Goal: Information Seeking & Learning: Learn about a topic

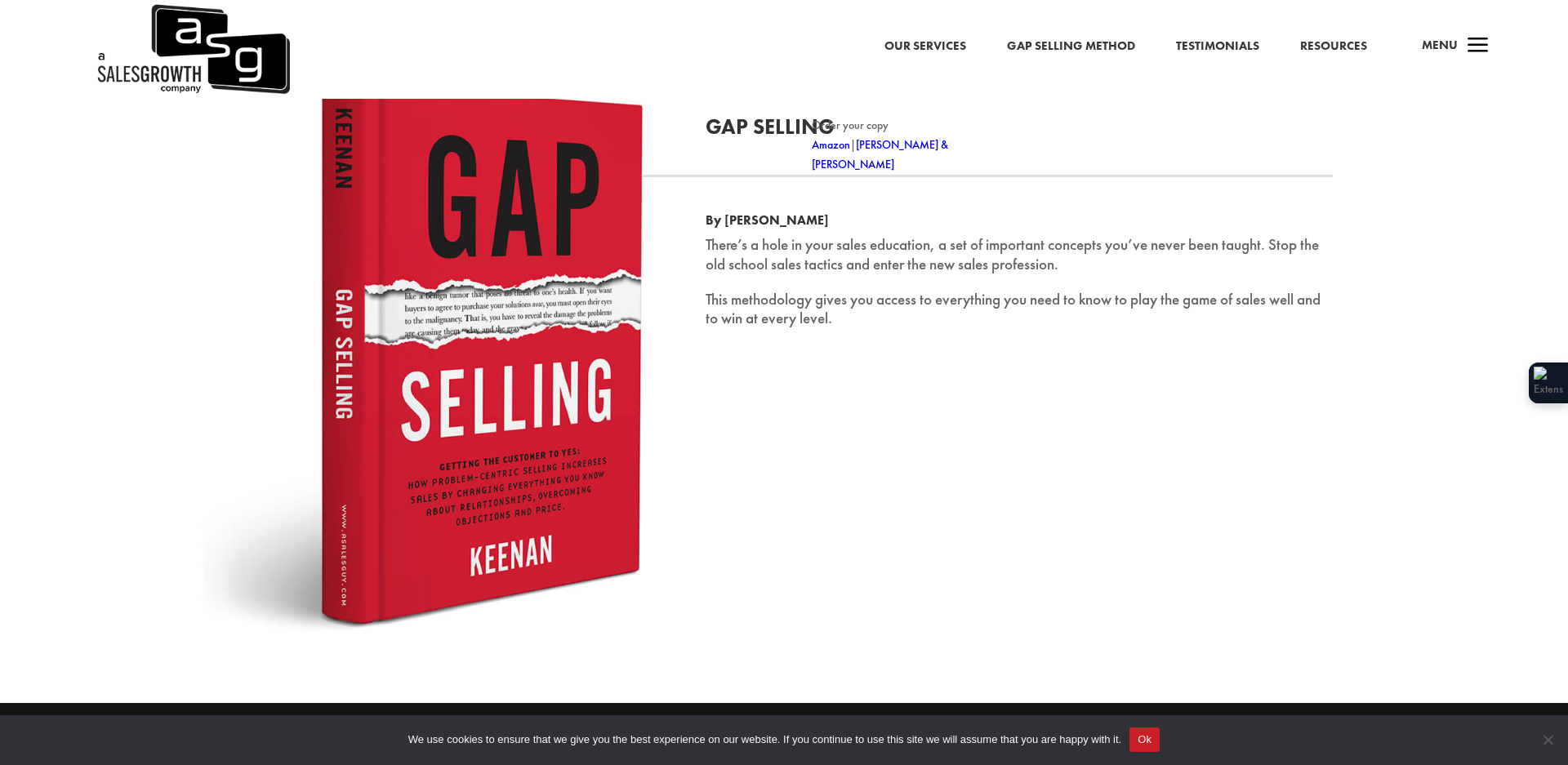
scroll to position [2512, 0]
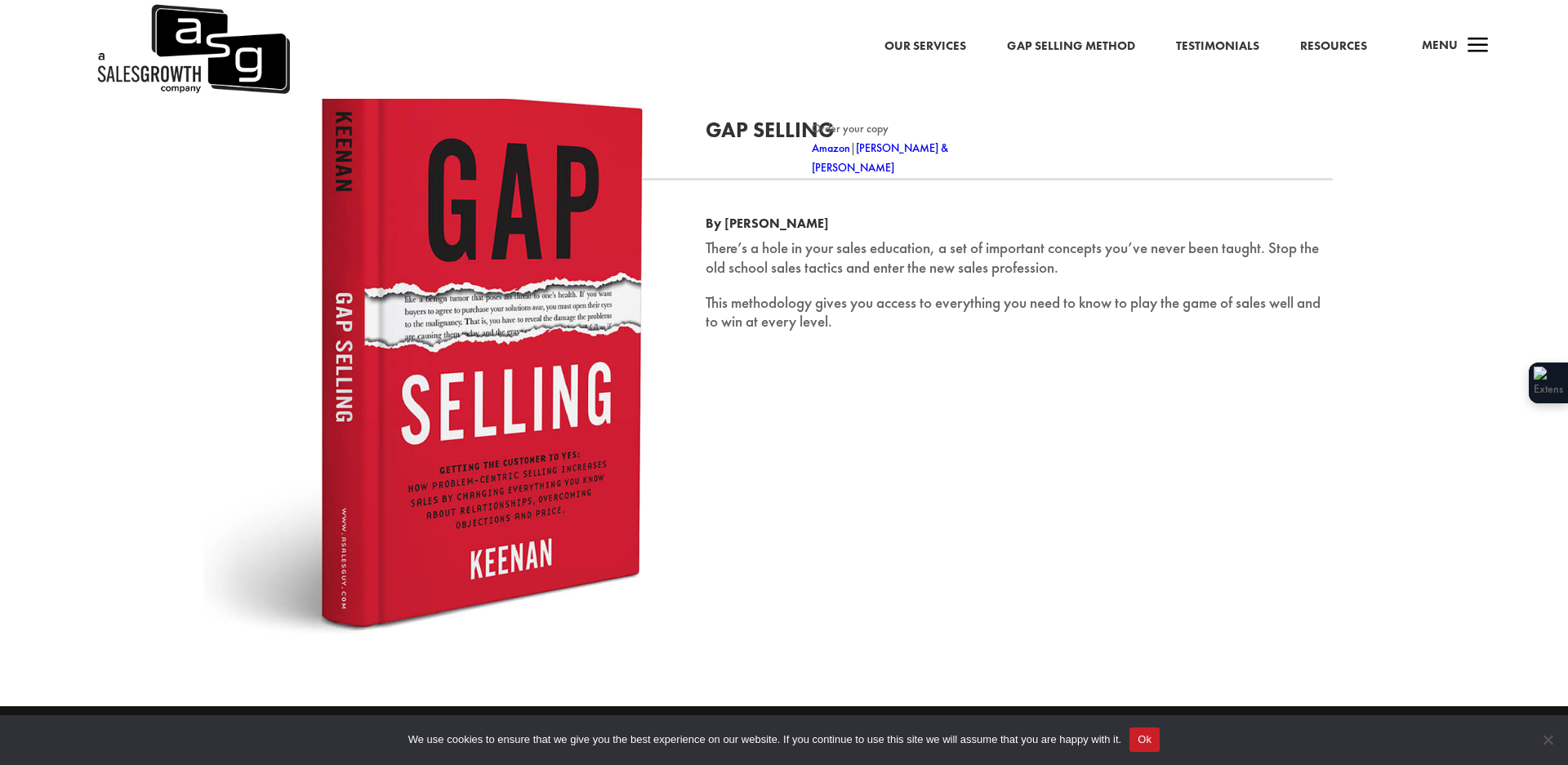
click at [916, 45] on link "Our Services" at bounding box center [925, 46] width 81 height 21
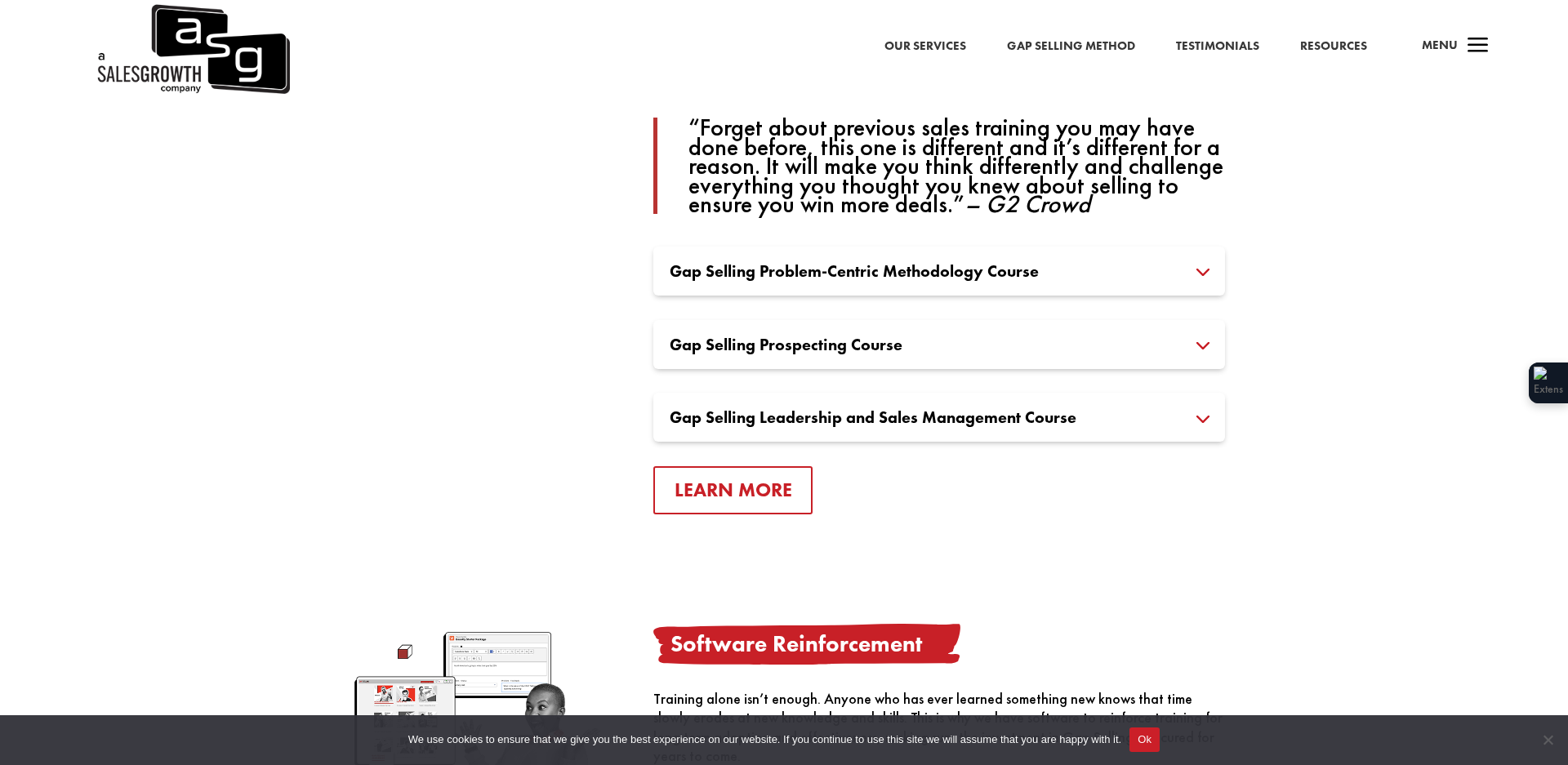
scroll to position [1247, 0]
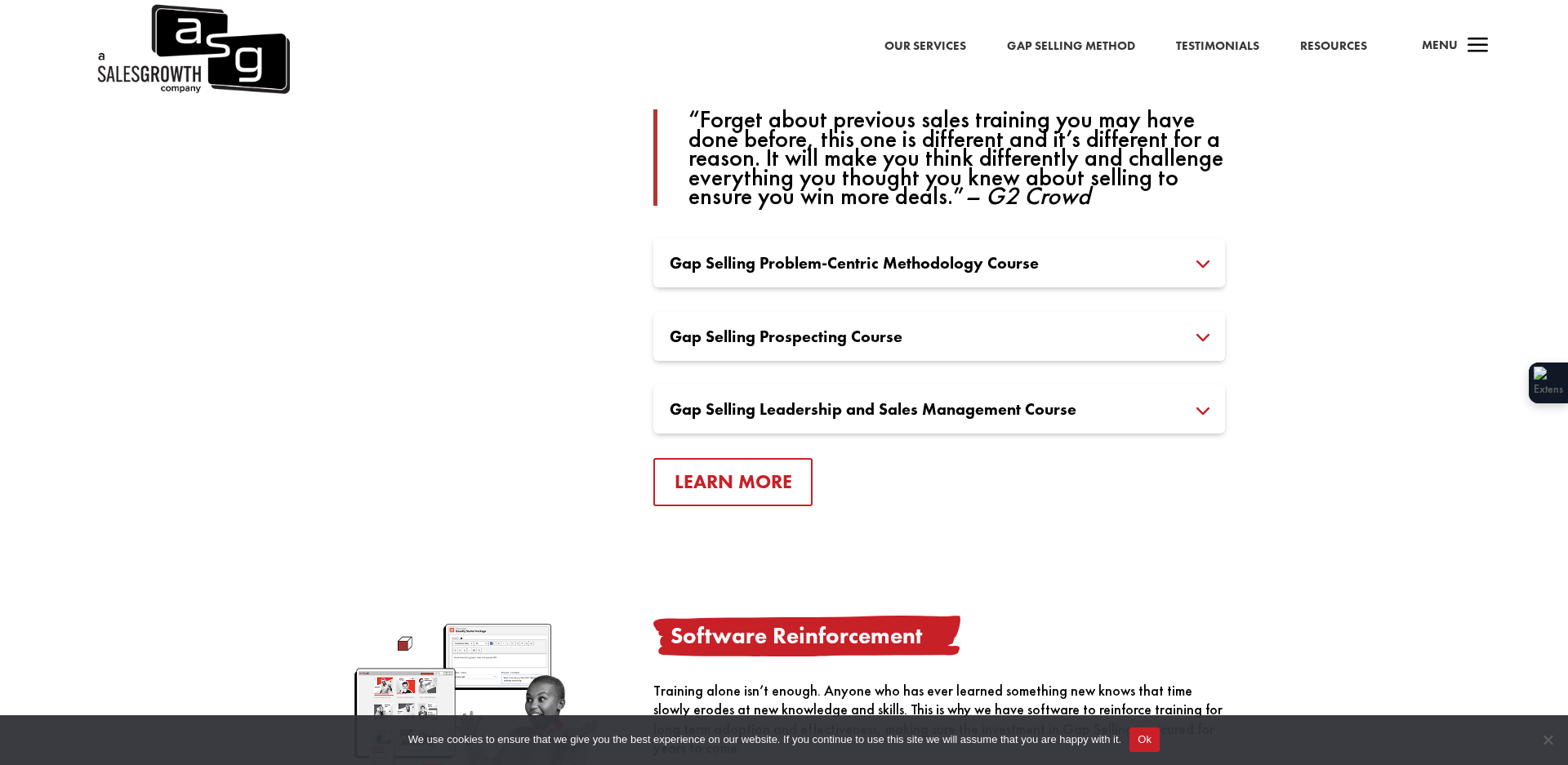
click at [1117, 268] on h3 "Gap Selling Problem-Centric Methodology Course" at bounding box center [939, 263] width 539 height 16
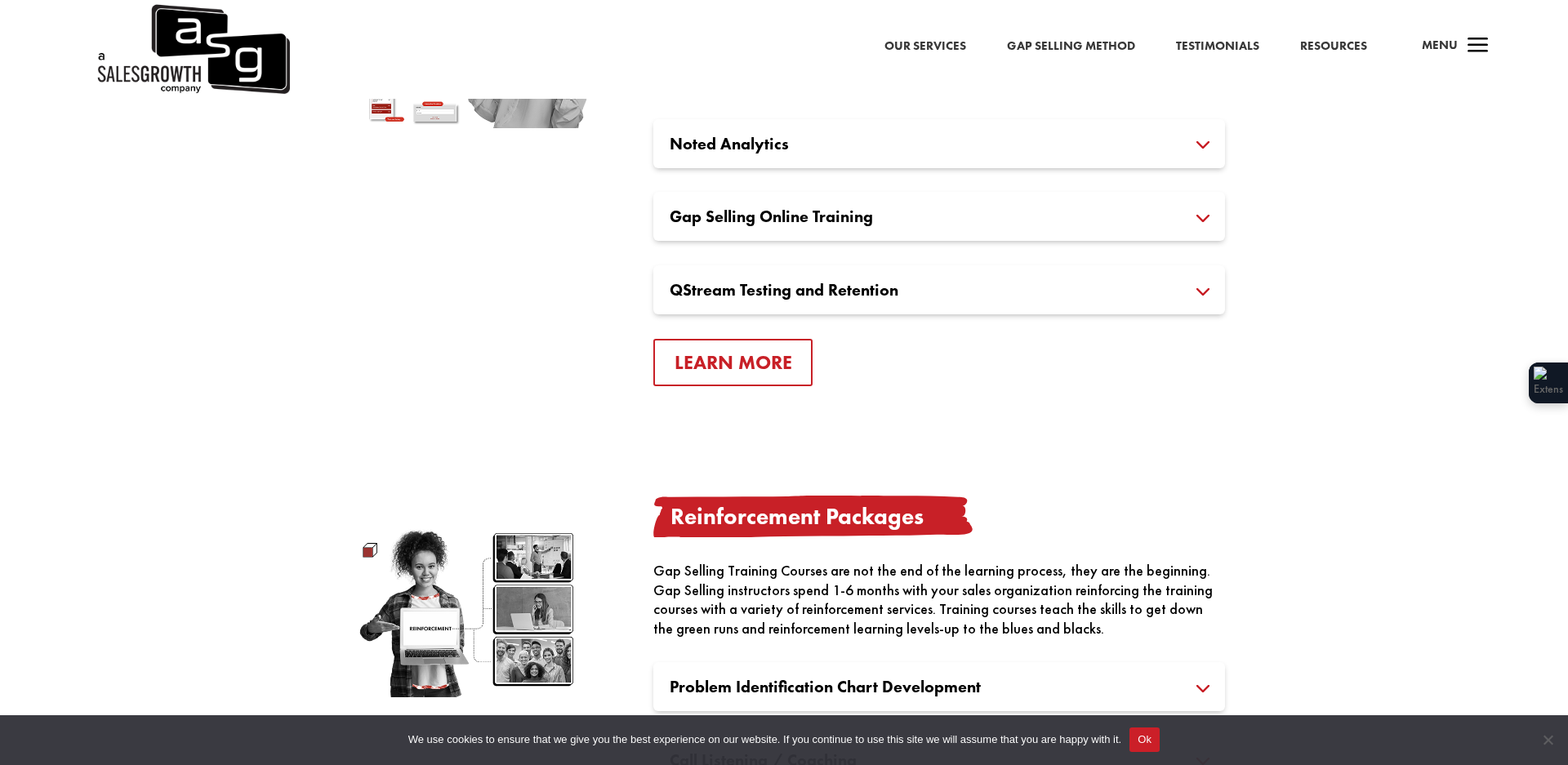
scroll to position [2030, 0]
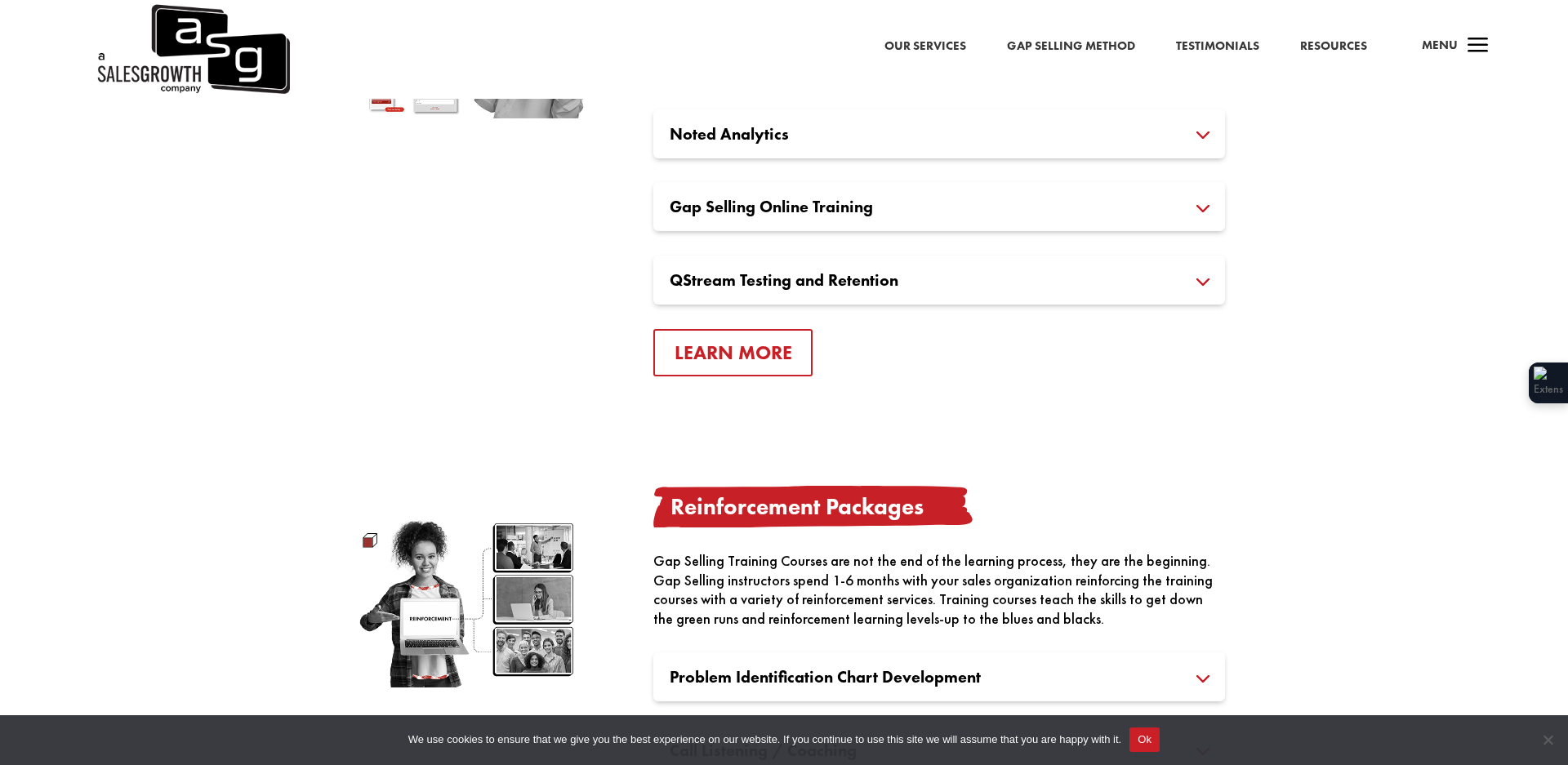
click at [1043, 218] on div "Gap Selling Online Training Gap Selling Online Ondemand Training helps Gap Sell…" at bounding box center [938, 207] width 571 height 49
click at [1173, 204] on h3 "Gap Selling Online Training" at bounding box center [939, 206] width 539 height 16
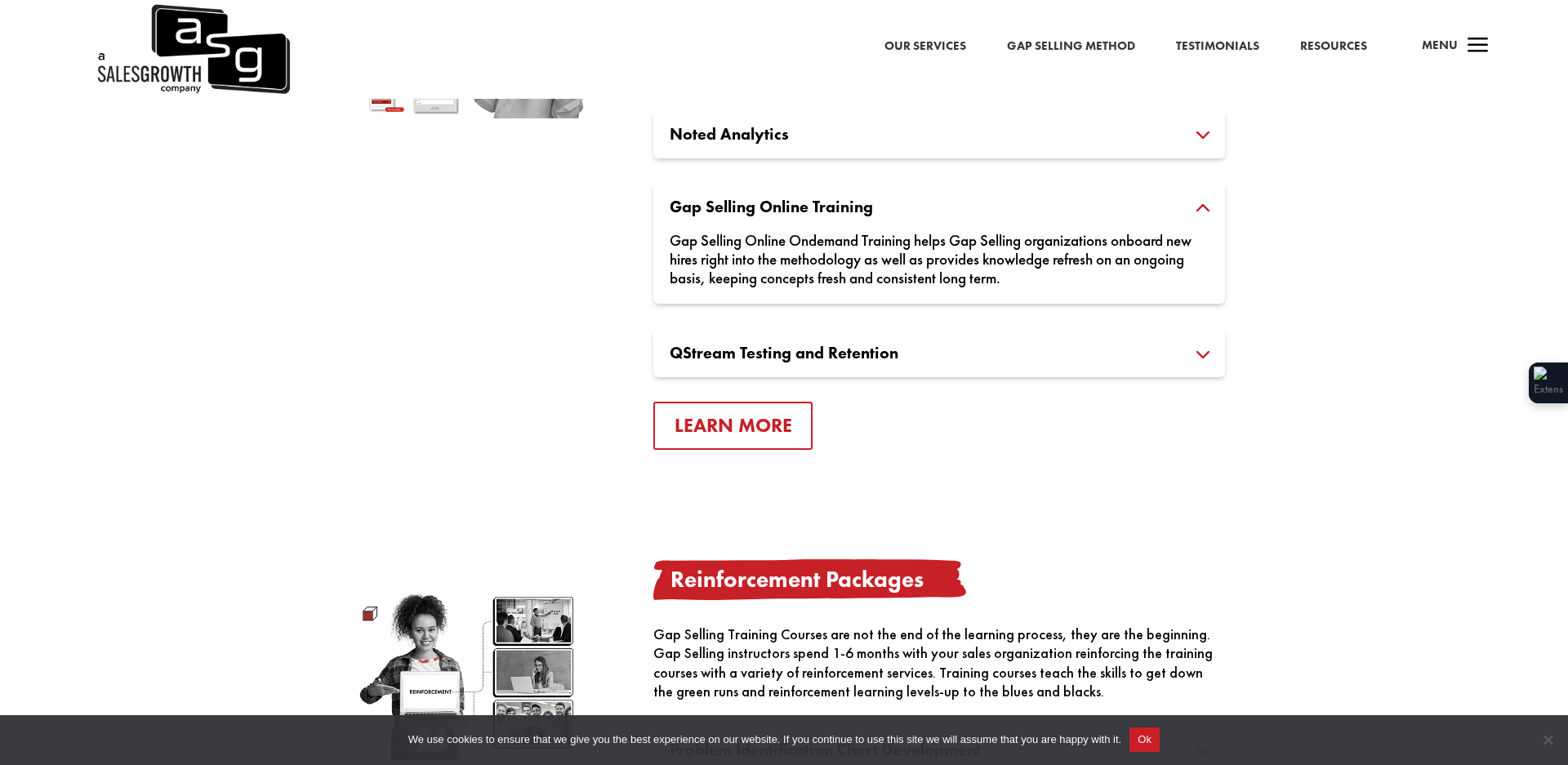
click at [720, 210] on h3 "Gap Selling Online Training" at bounding box center [939, 206] width 539 height 16
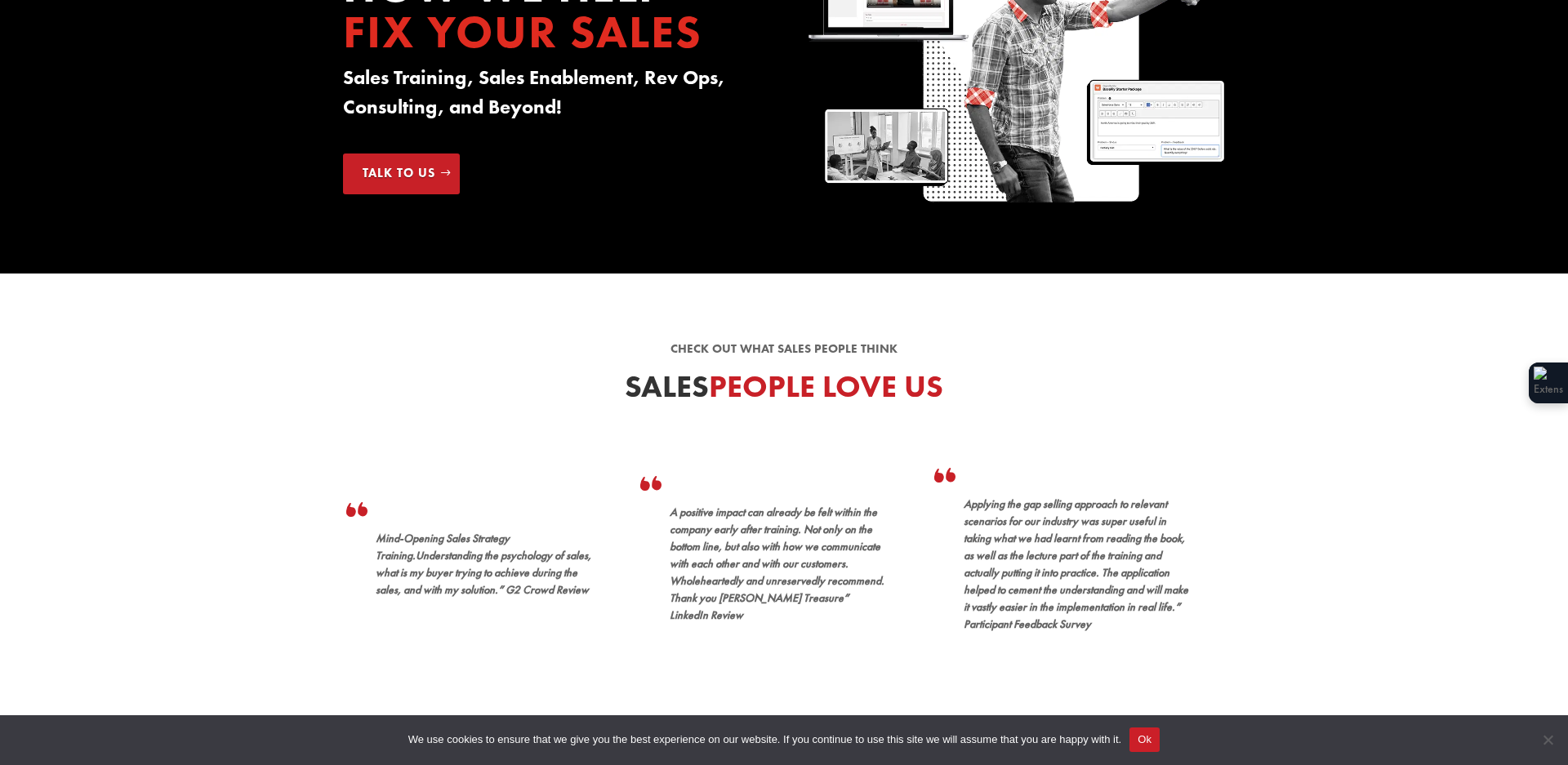
scroll to position [0, 0]
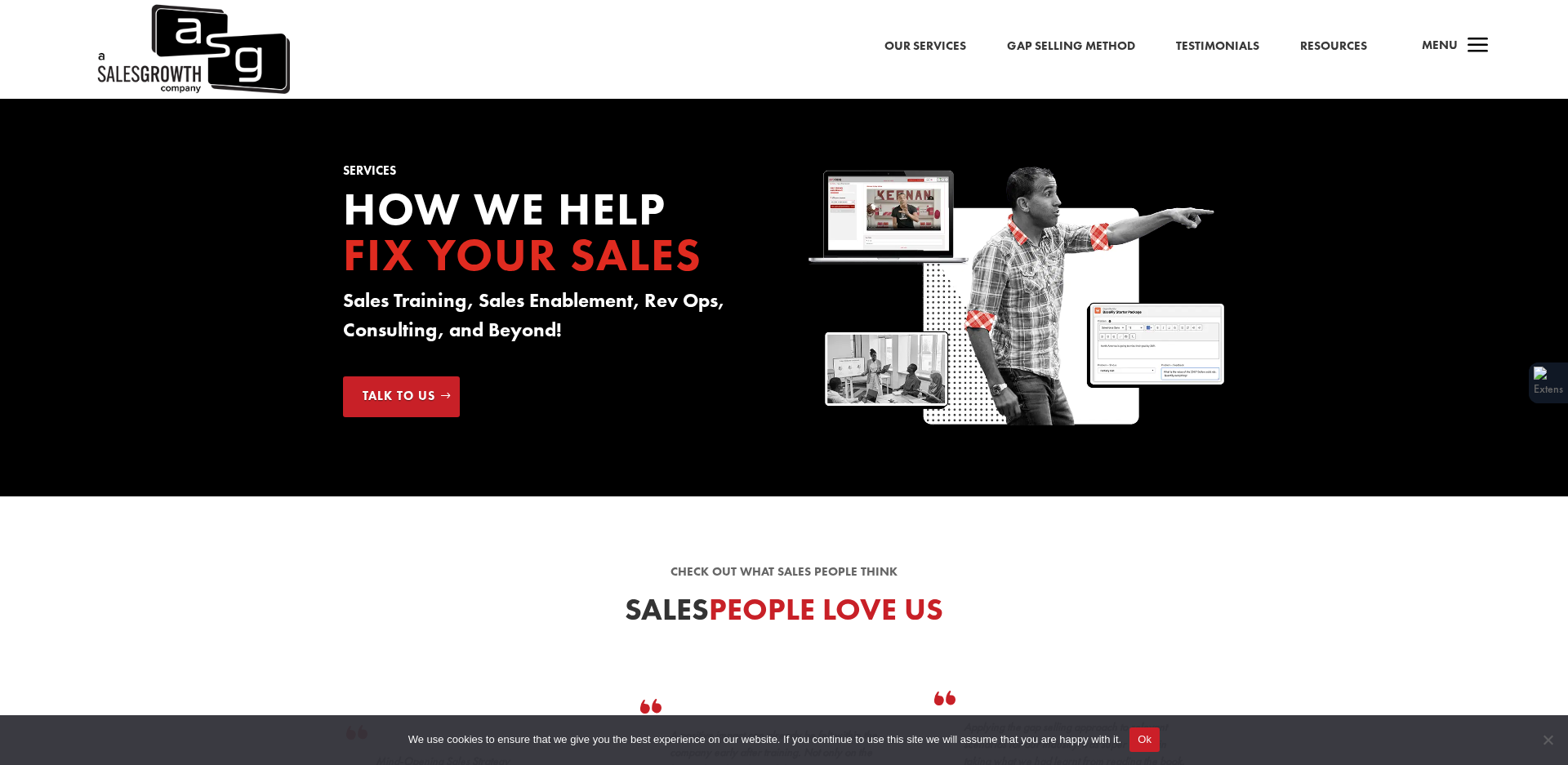
click at [1068, 46] on link "Gap Selling Method" at bounding box center [1071, 46] width 128 height 21
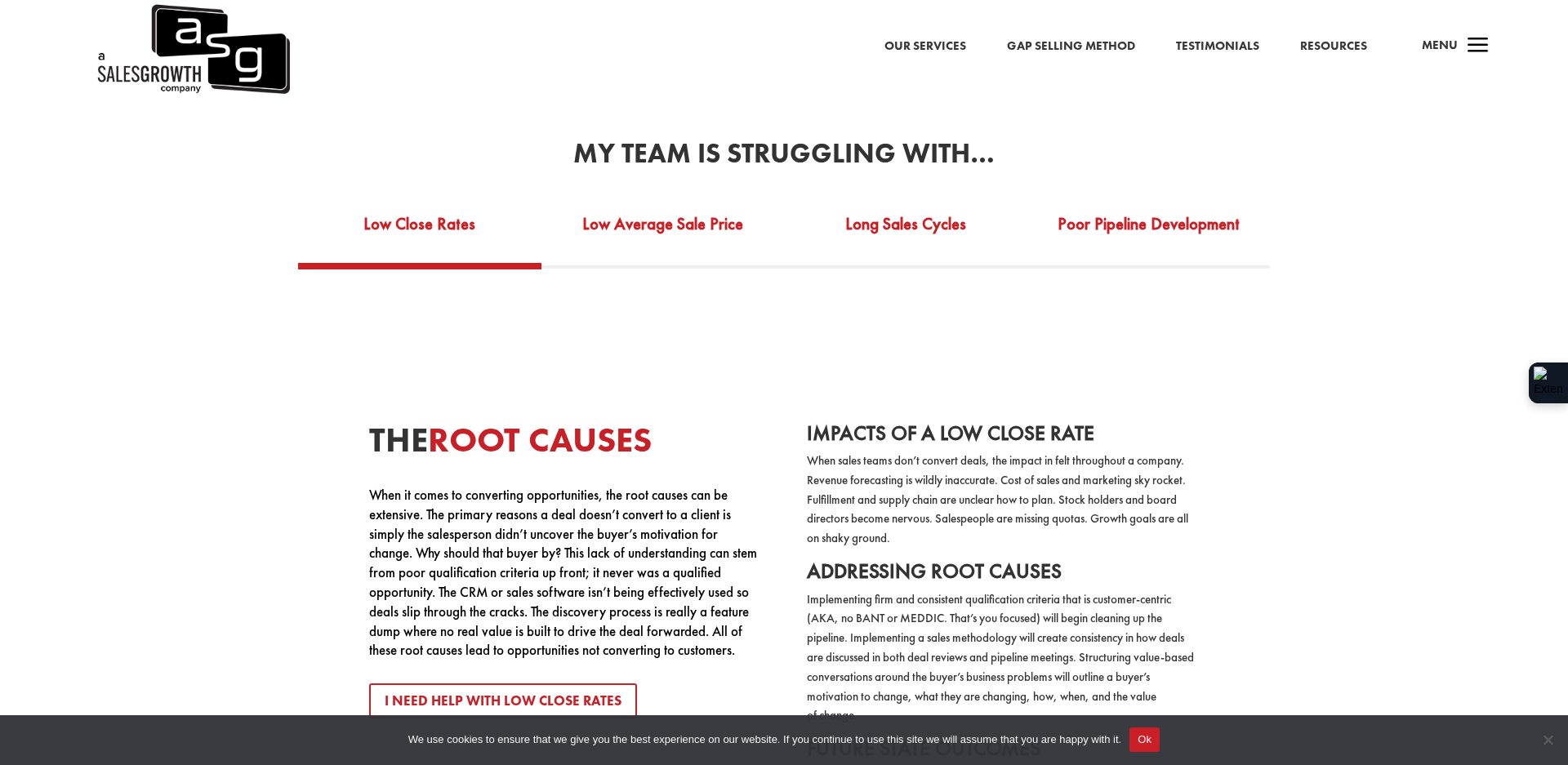
scroll to position [3141, 0]
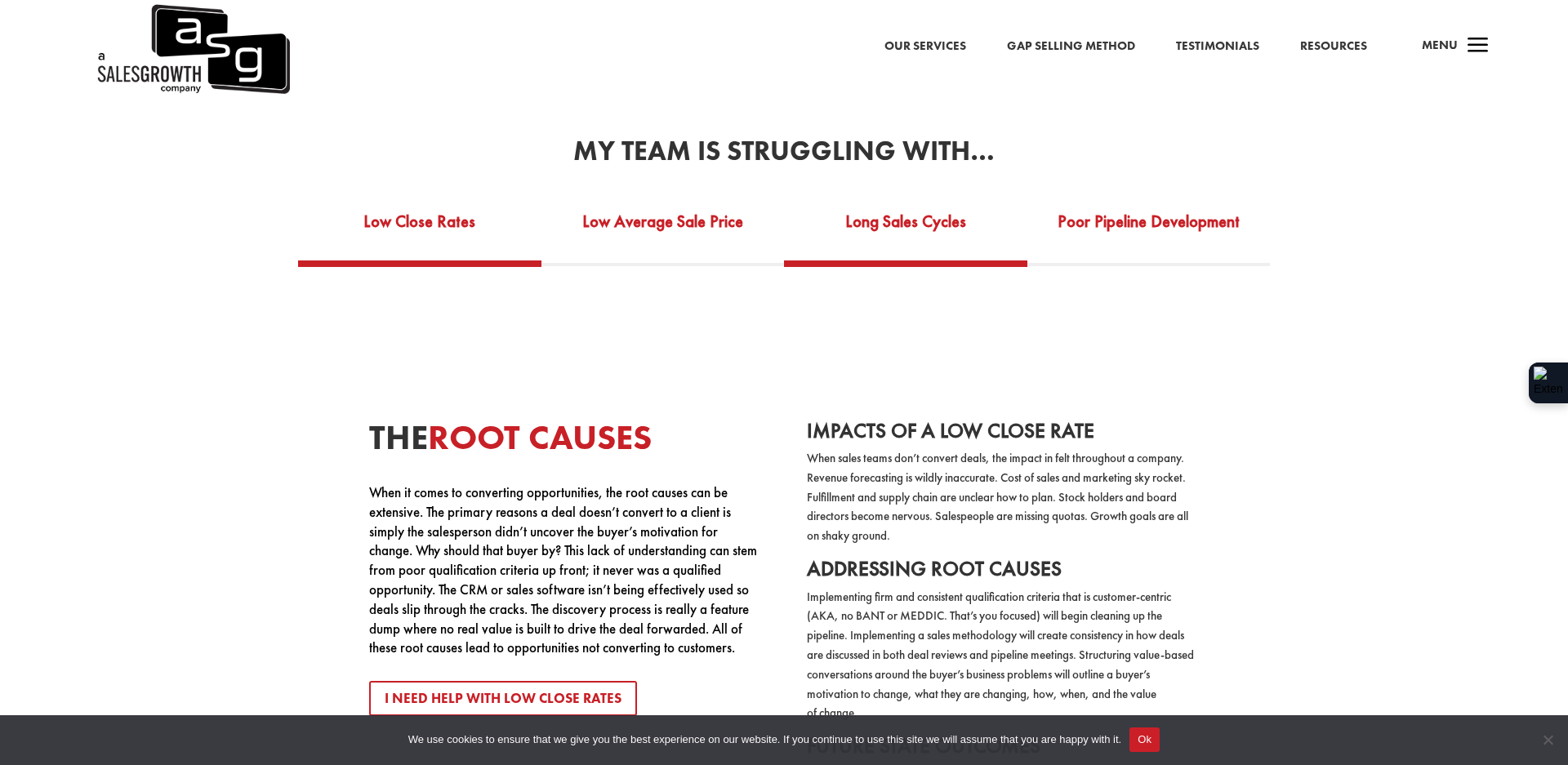
click at [875, 207] on link "Long Sales Cycles" at bounding box center [905, 231] width 243 height 56
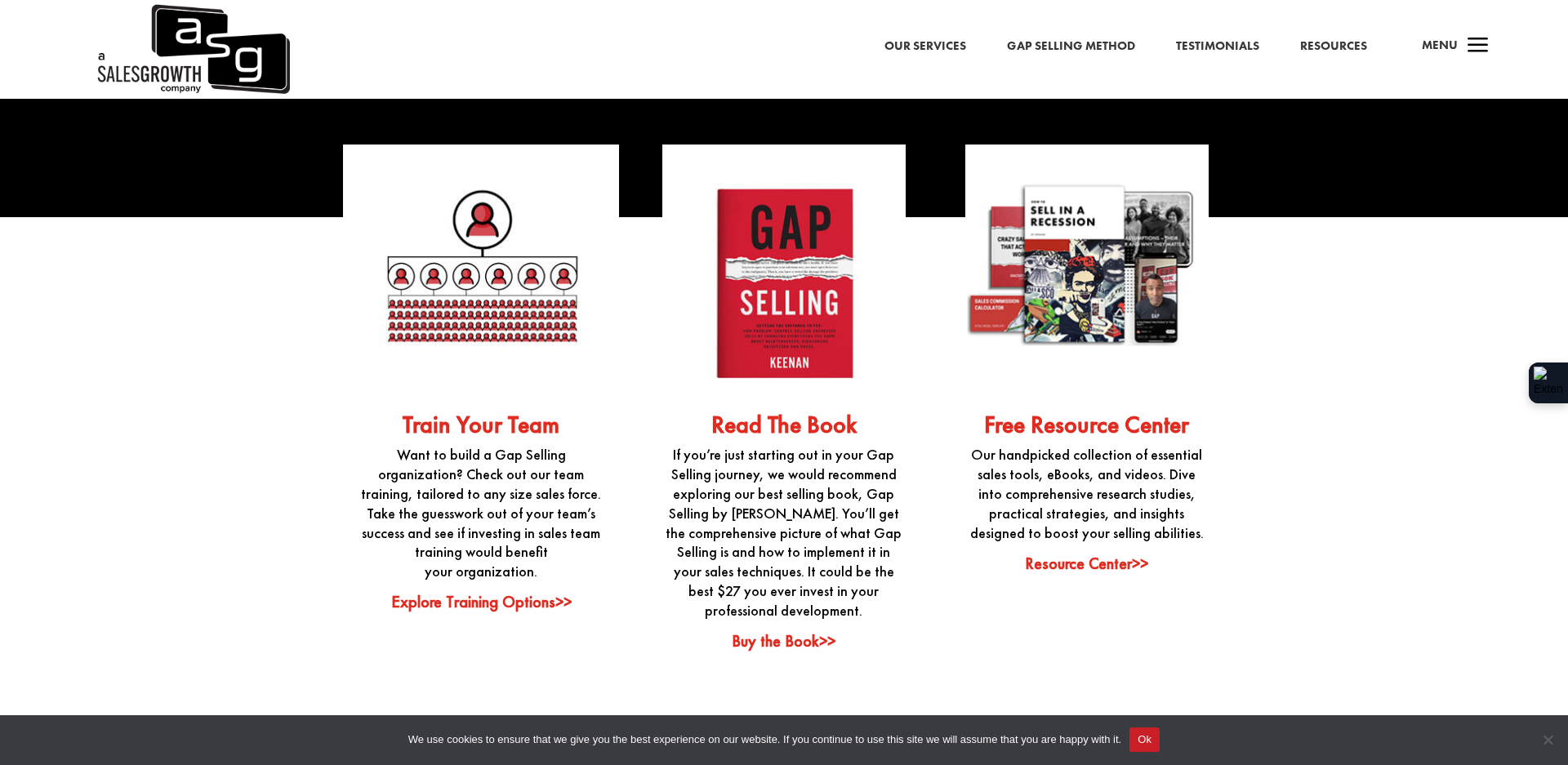
scroll to position [4216, 0]
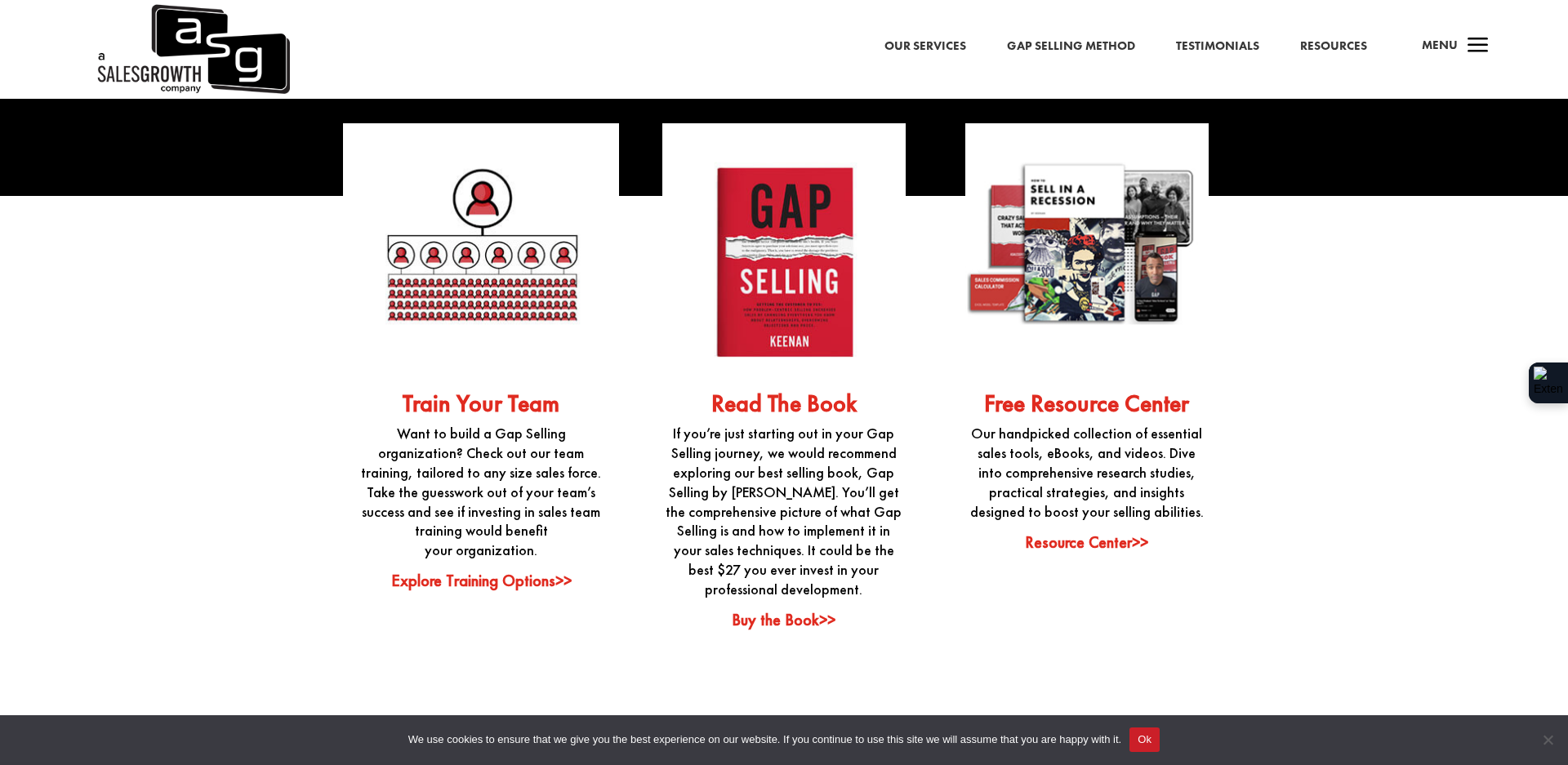
click at [499, 388] on link "Train Your Team" at bounding box center [480, 403] width 156 height 31
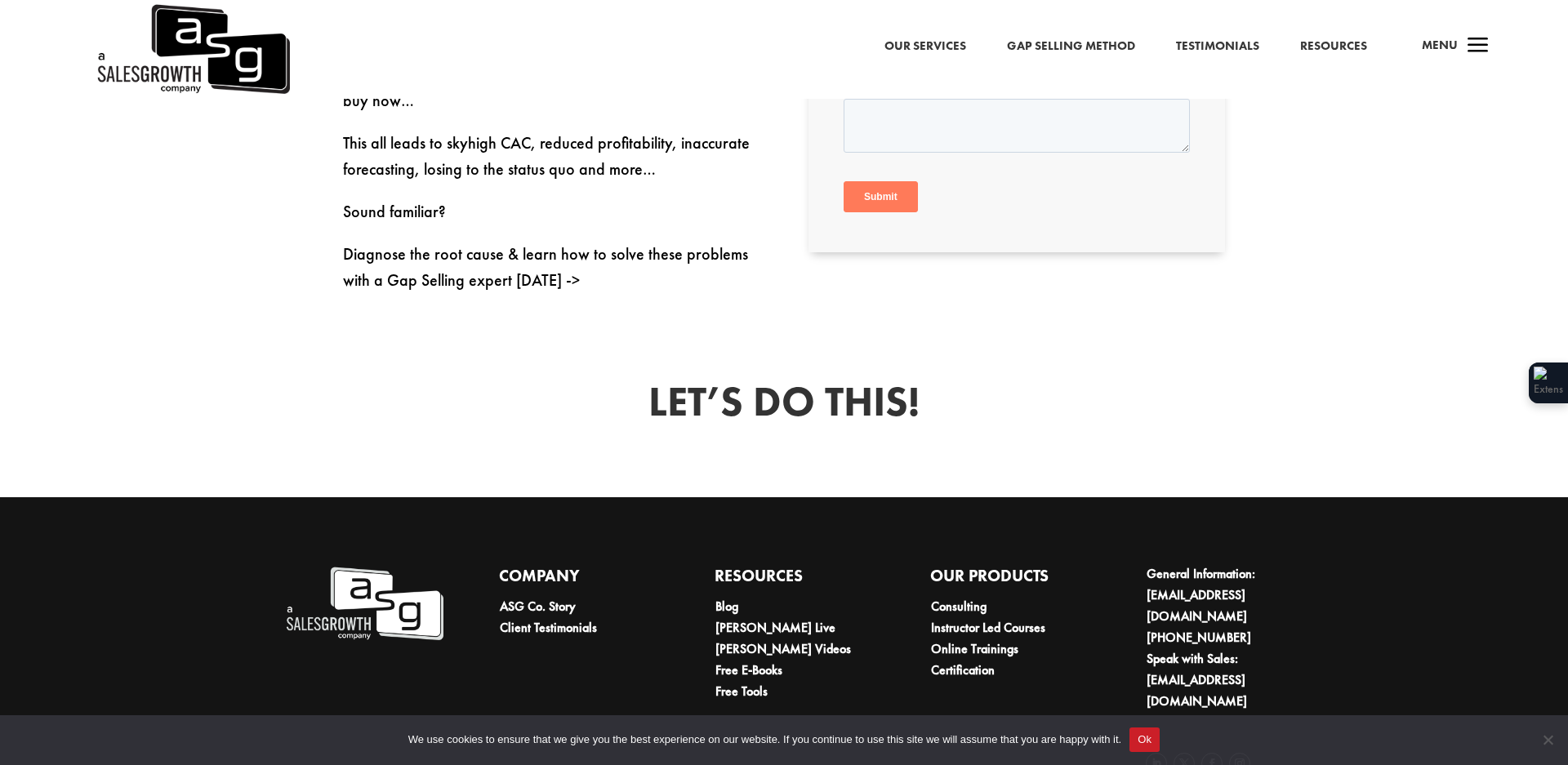
scroll to position [1097, 0]
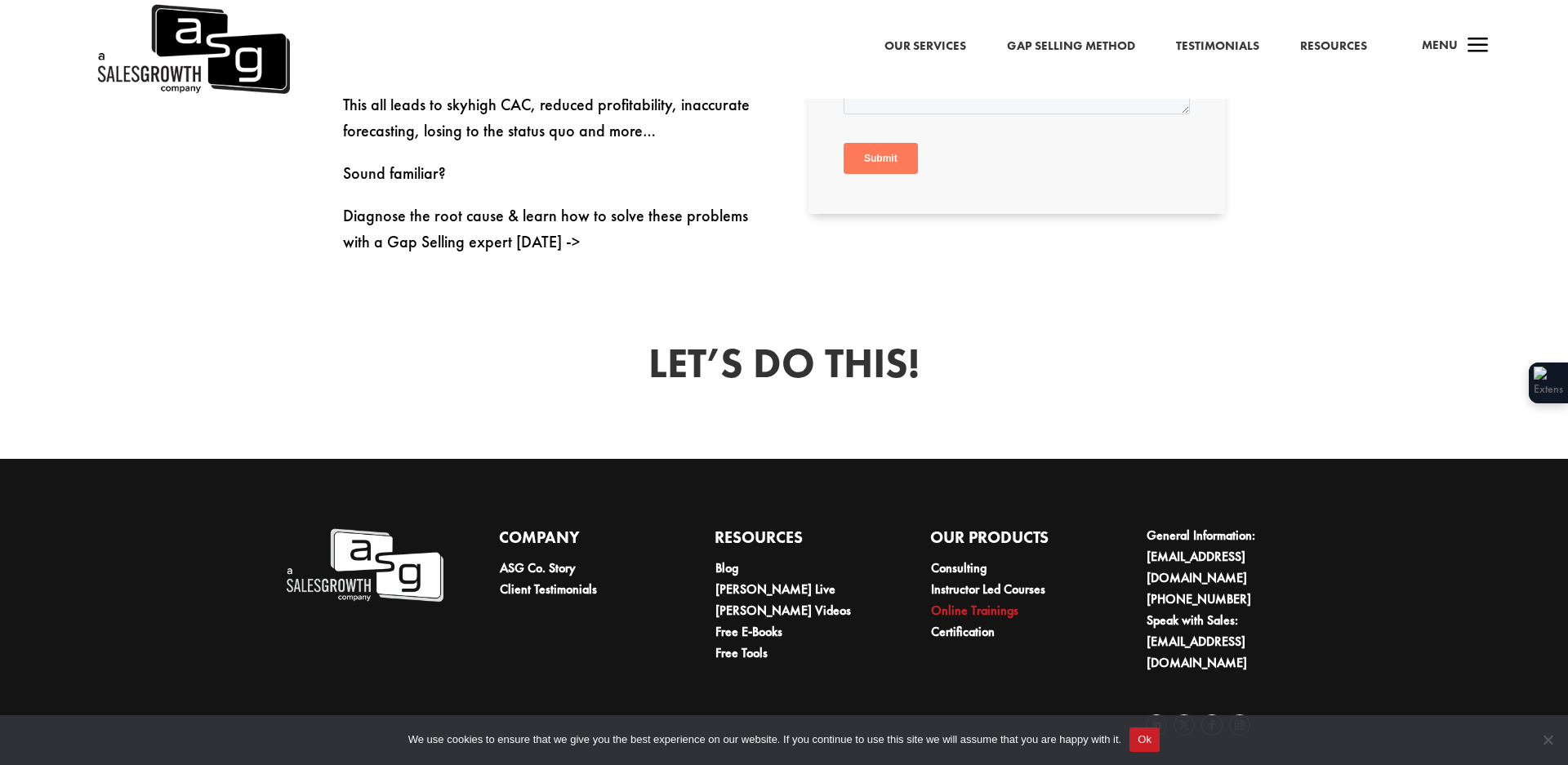
click at [964, 608] on link "Online Trainings" at bounding box center [974, 610] width 87 height 17
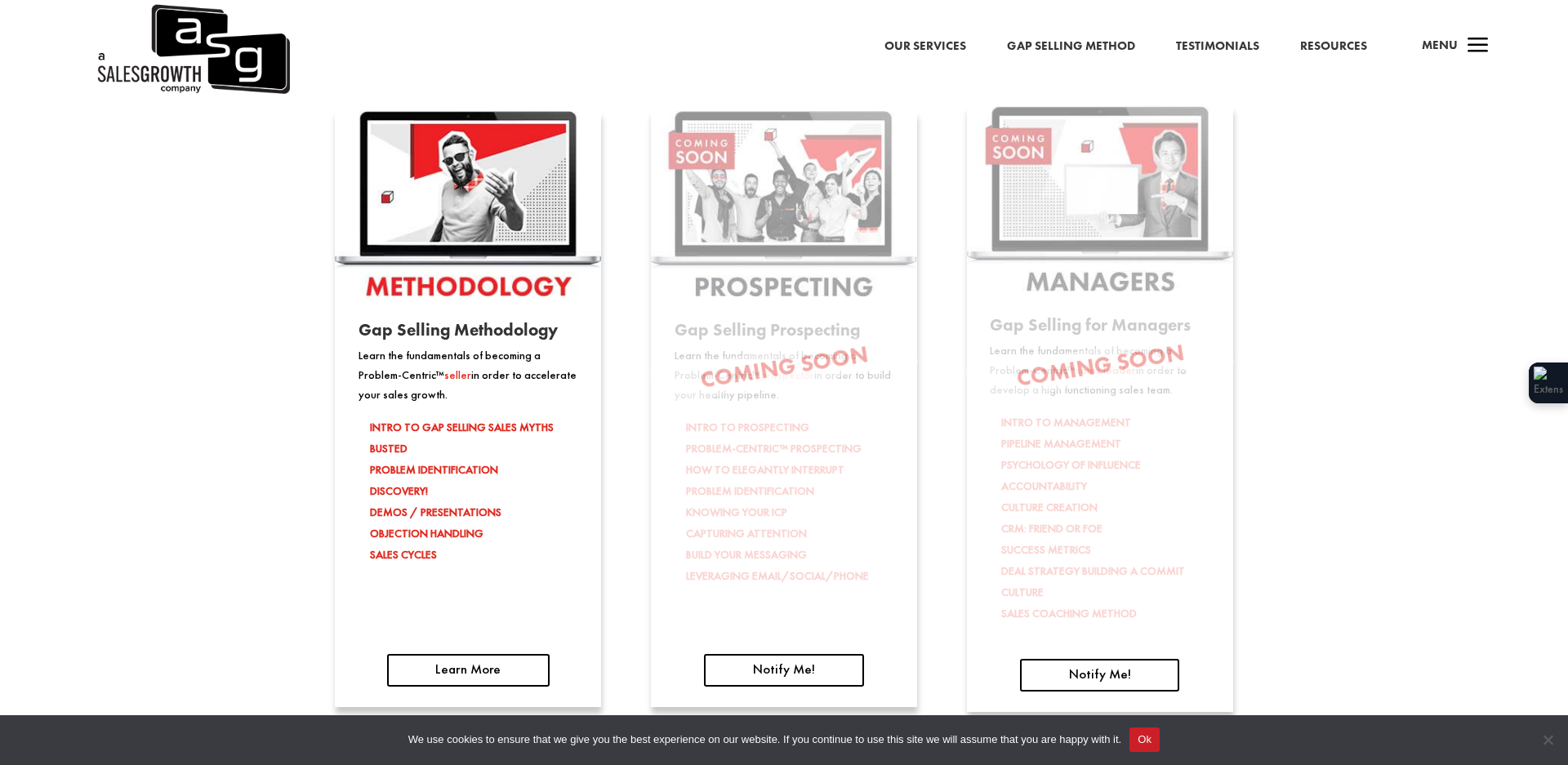
scroll to position [2590, 0]
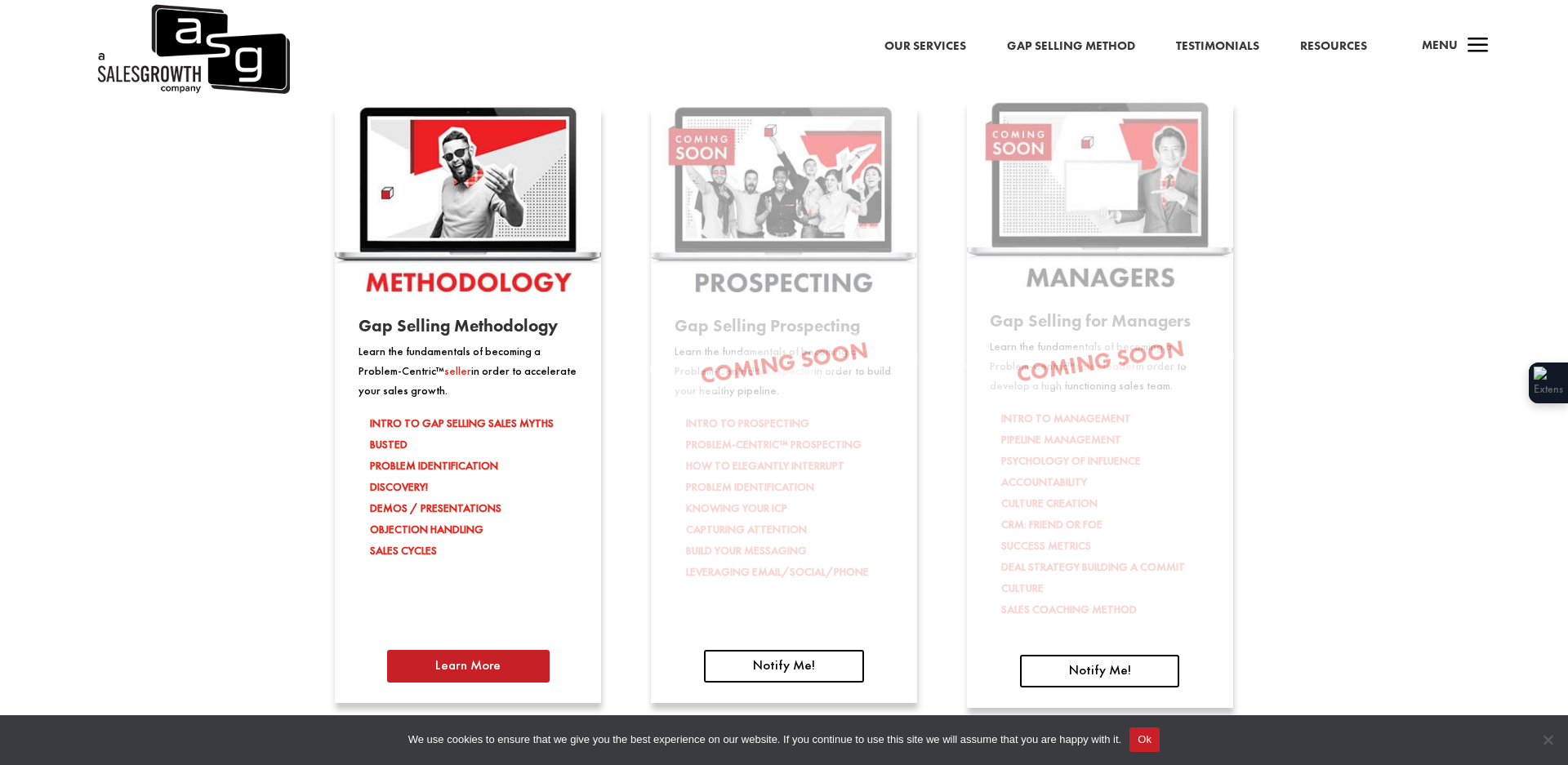
click at [457, 671] on link "Learn More" at bounding box center [467, 666] width 162 height 32
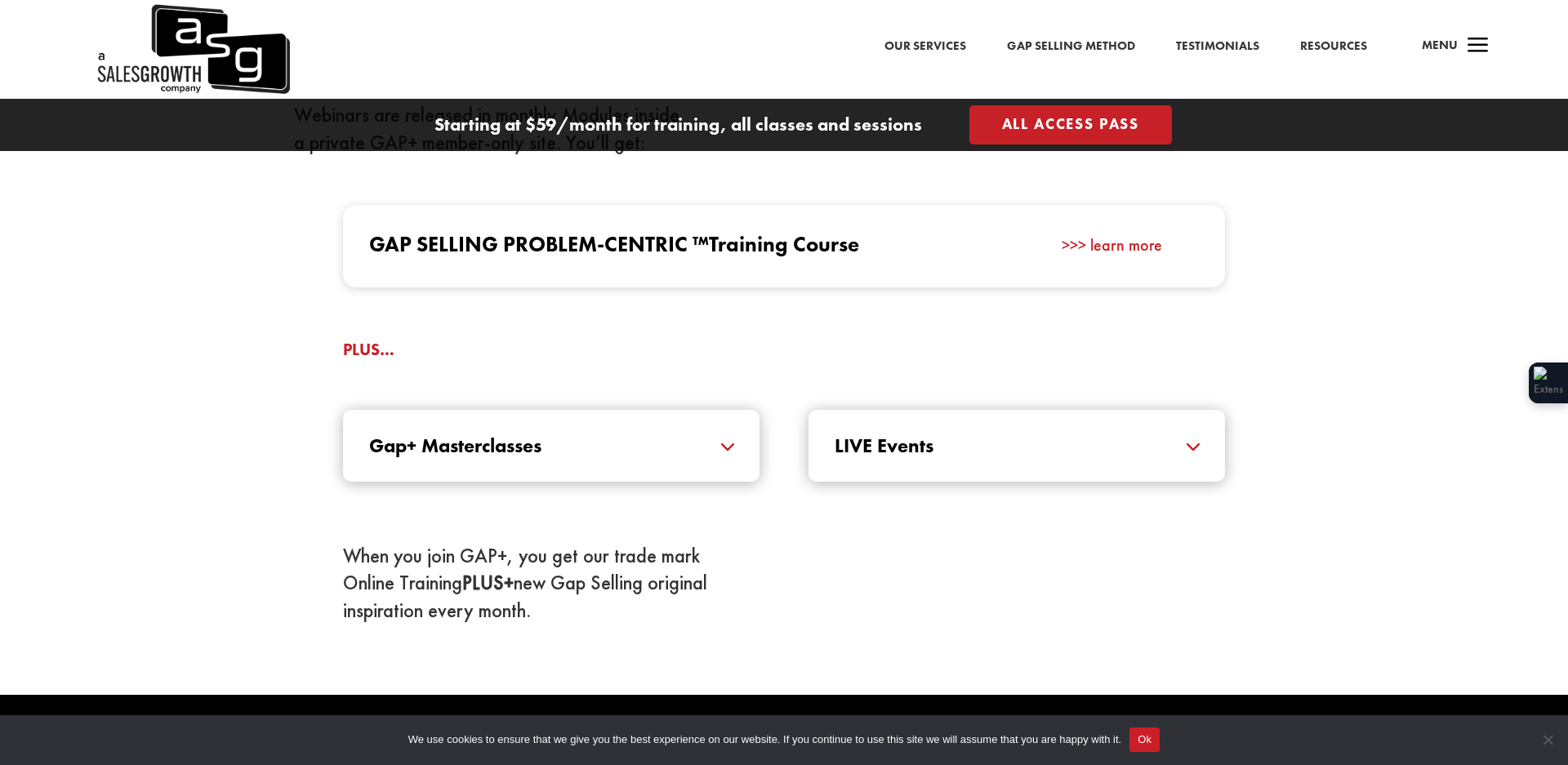
scroll to position [1658, 0]
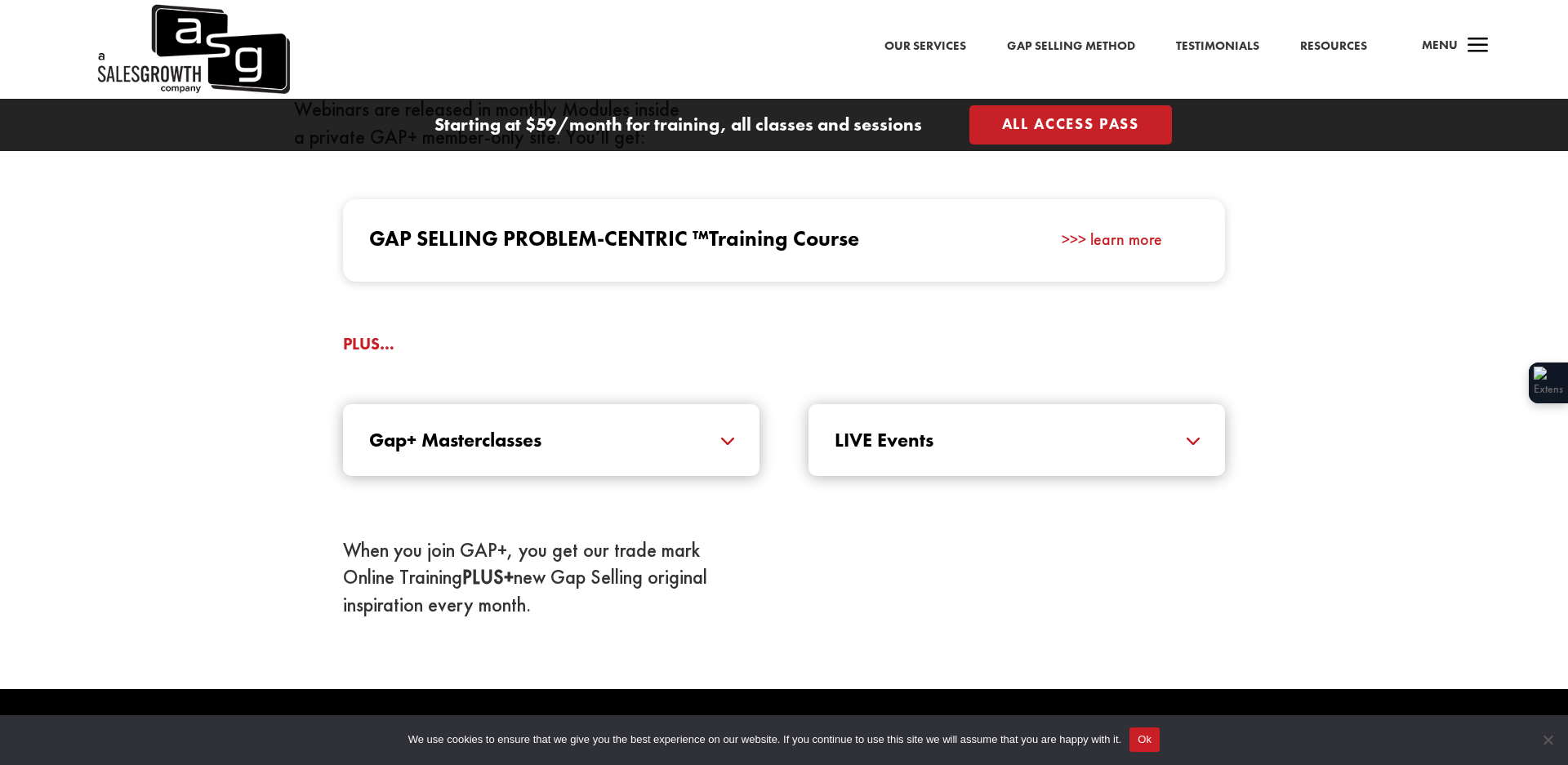
click at [679, 441] on h5 "Gap+ Masterclasses" at bounding box center [551, 440] width 364 height 20
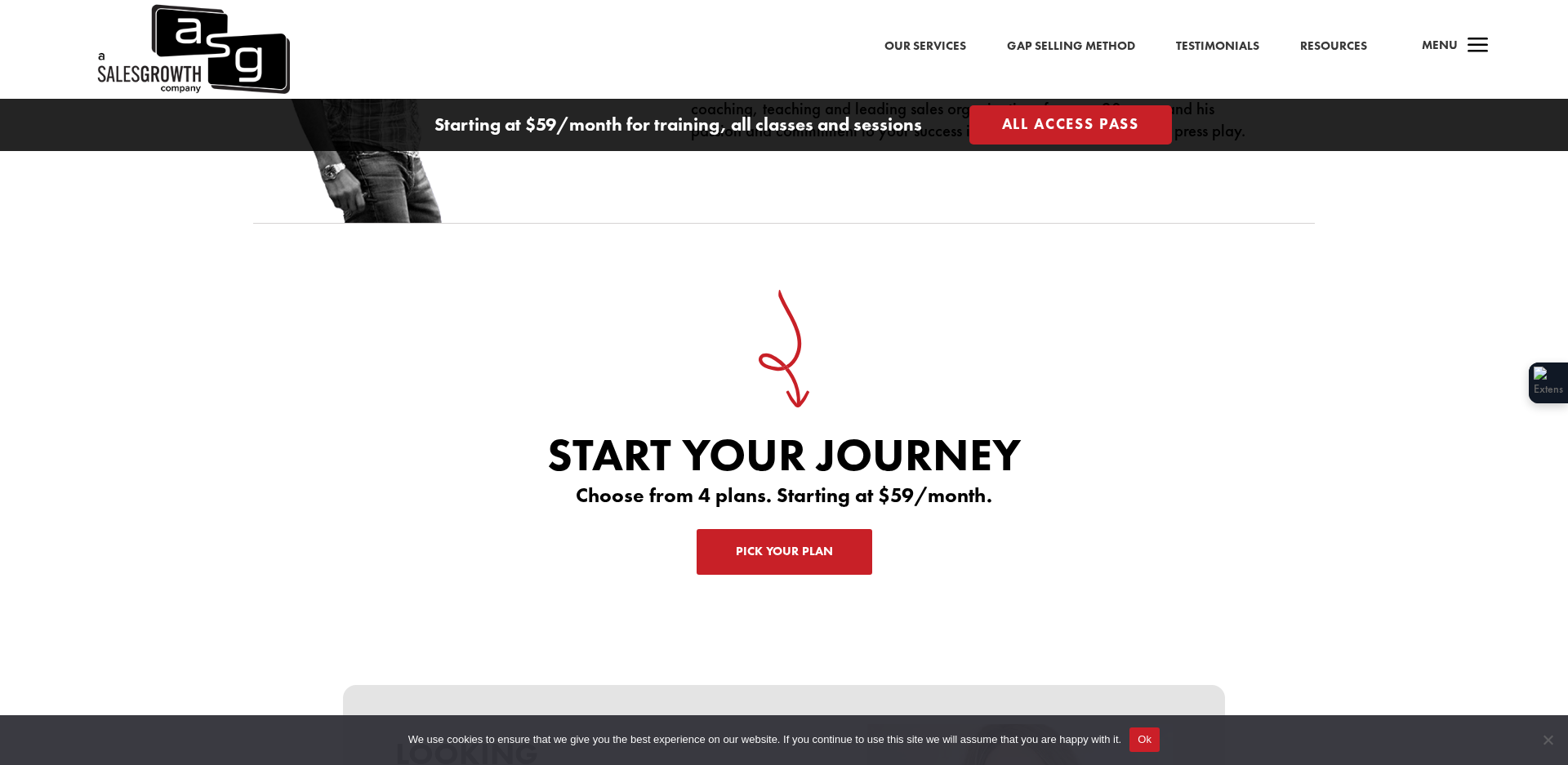
scroll to position [5113, 0]
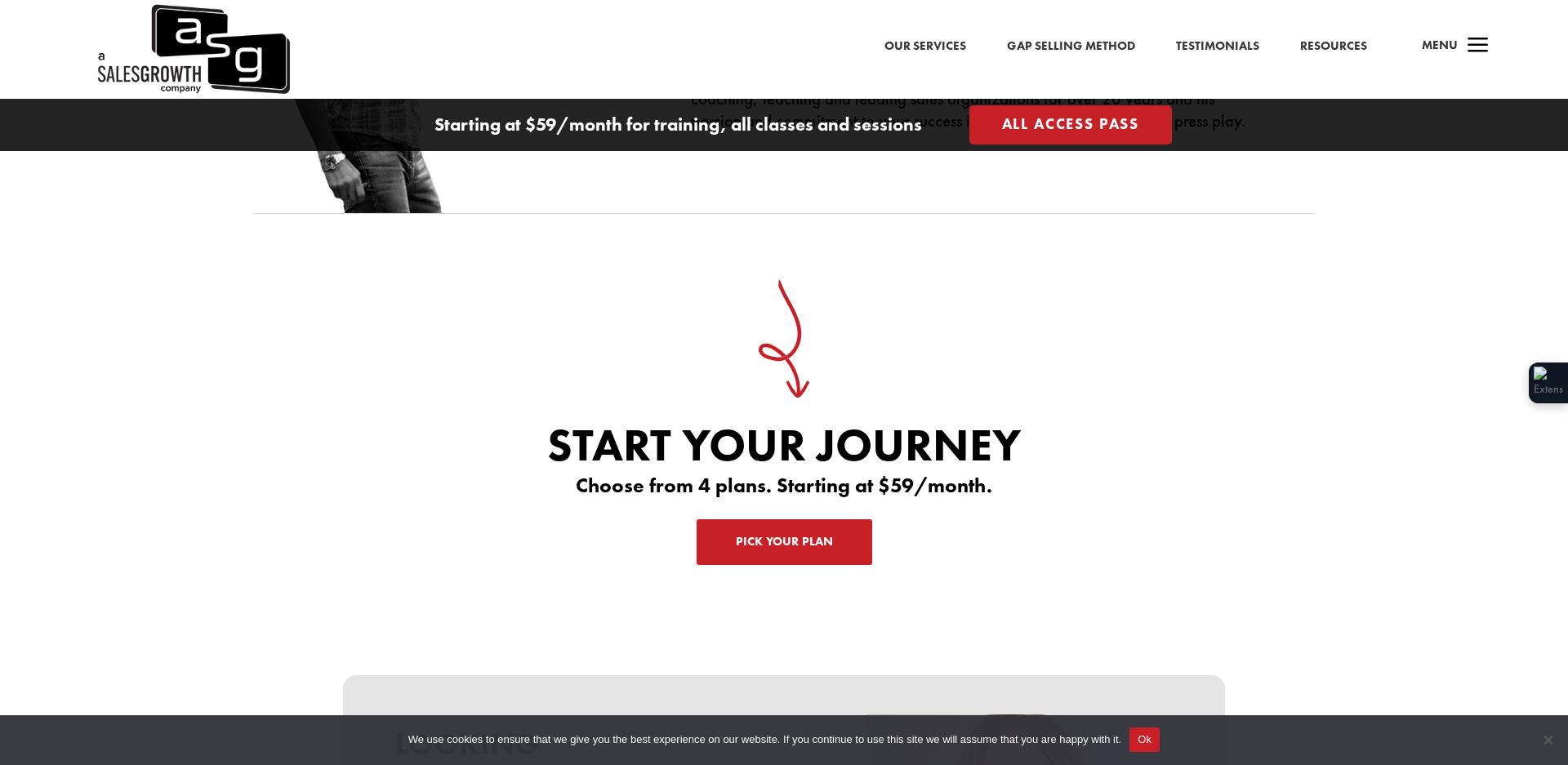
click at [778, 523] on link "Pick Your Plan" at bounding box center [784, 542] width 175 height 46
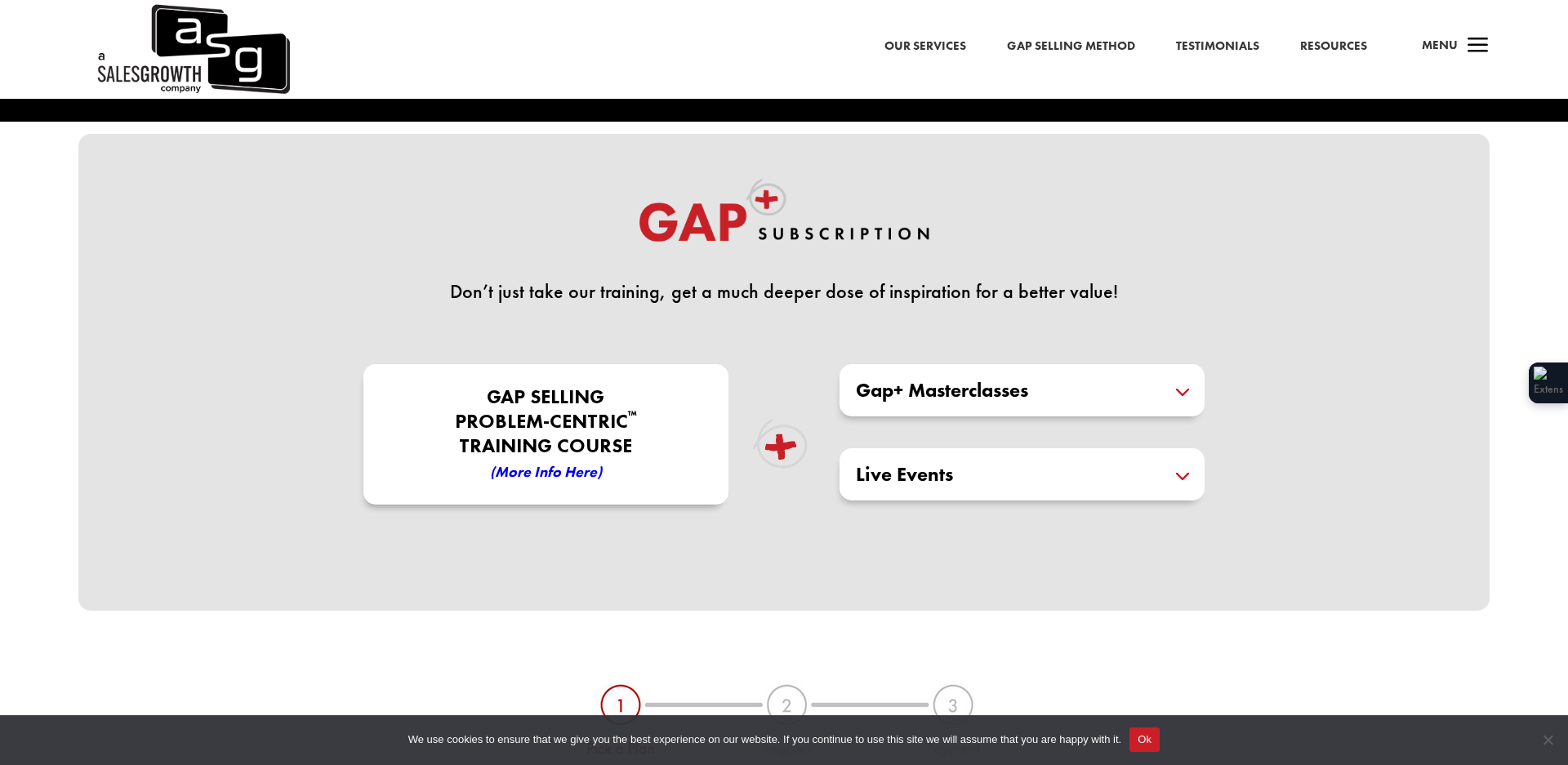
scroll to position [392, 0]
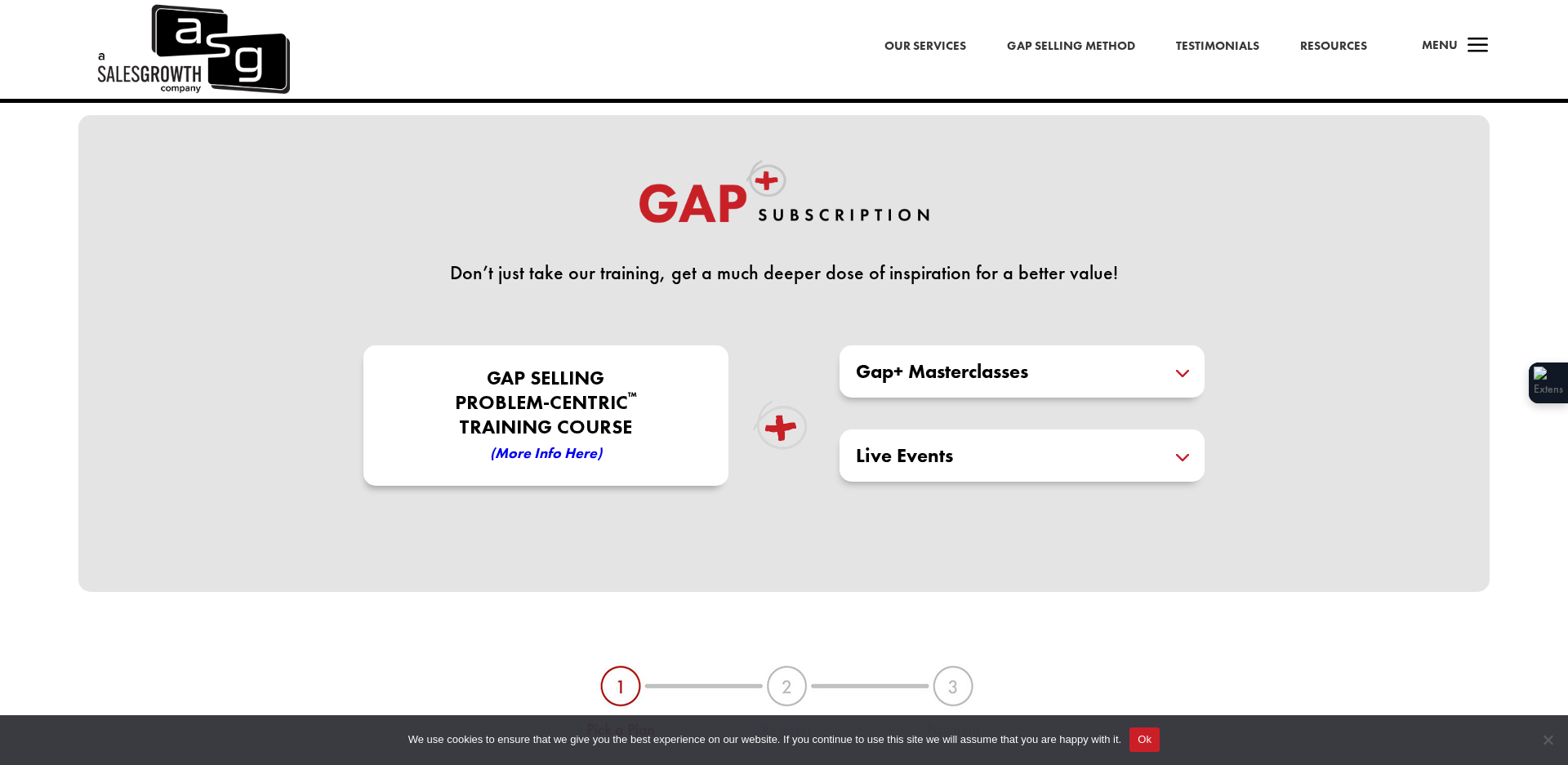
click at [929, 447] on h5 "Live Events" at bounding box center [1021, 456] width 333 height 20
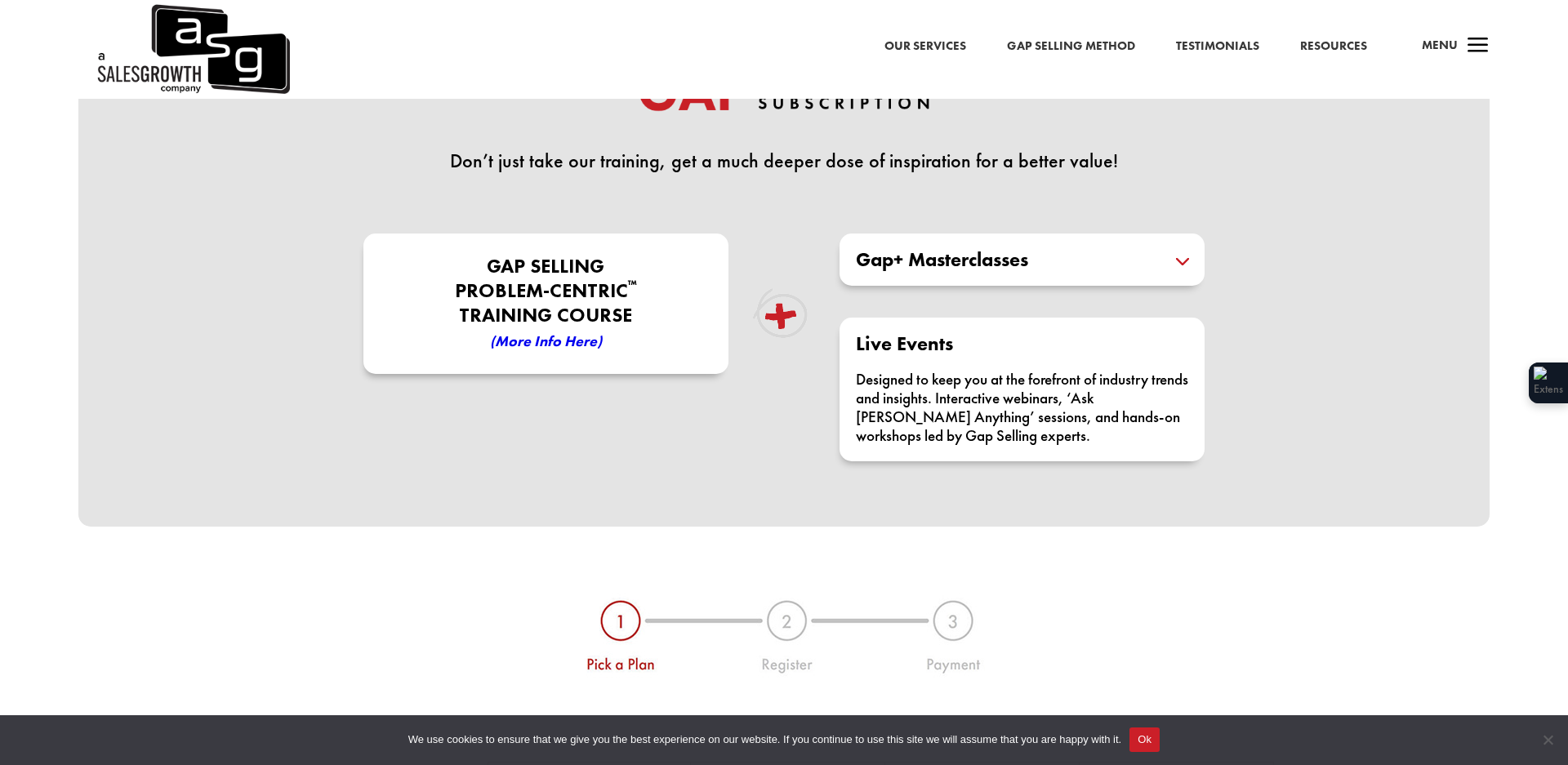
scroll to position [324, 0]
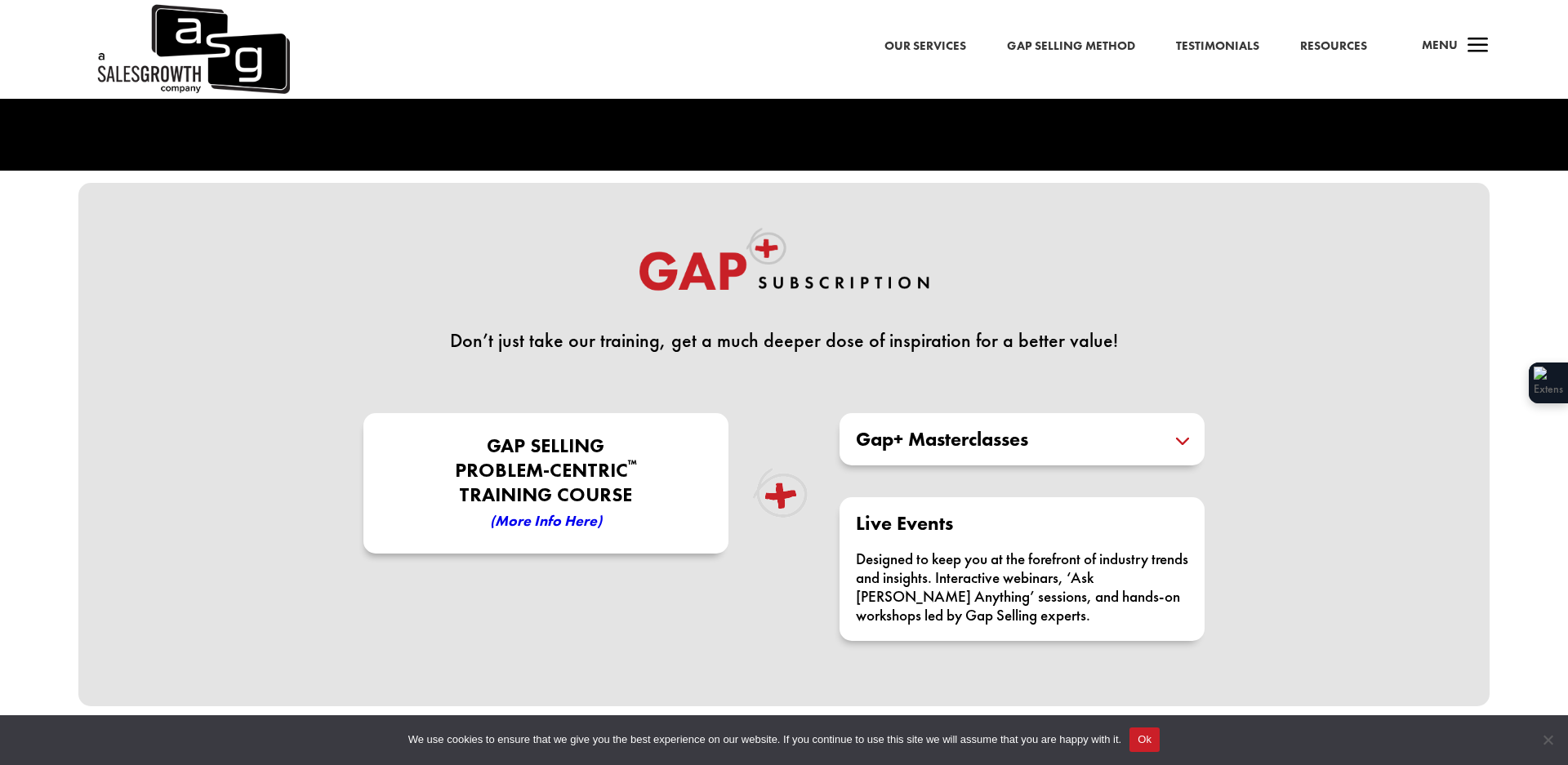
click at [918, 453] on div "Gap+ Masterclasses Masterclasses expertly crafted and delivered by our Certifie…" at bounding box center [1021, 439] width 365 height 52
click at [967, 434] on h5 "Gap+ Masterclasses" at bounding box center [1021, 439] width 333 height 20
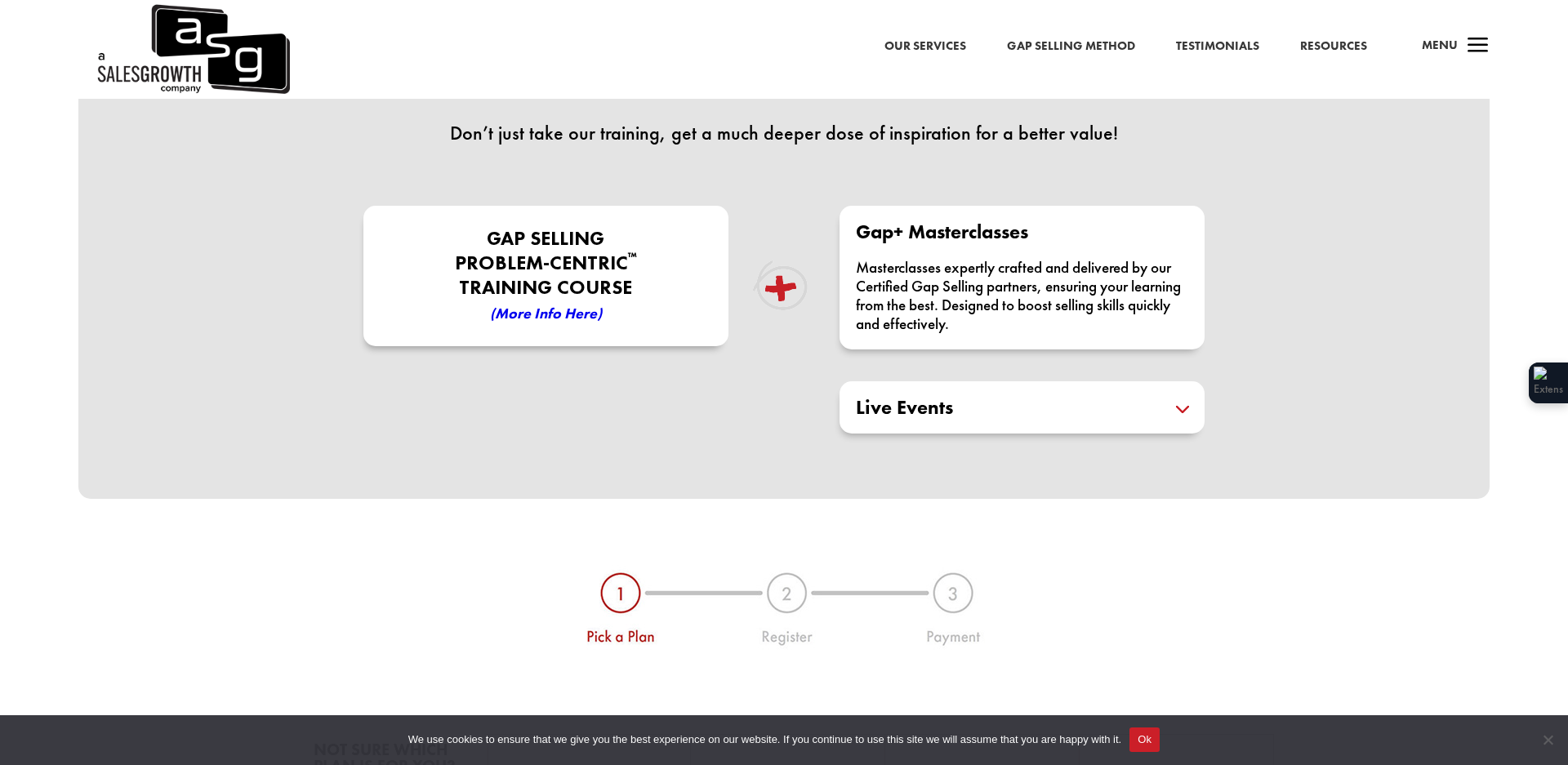
scroll to position [545, 0]
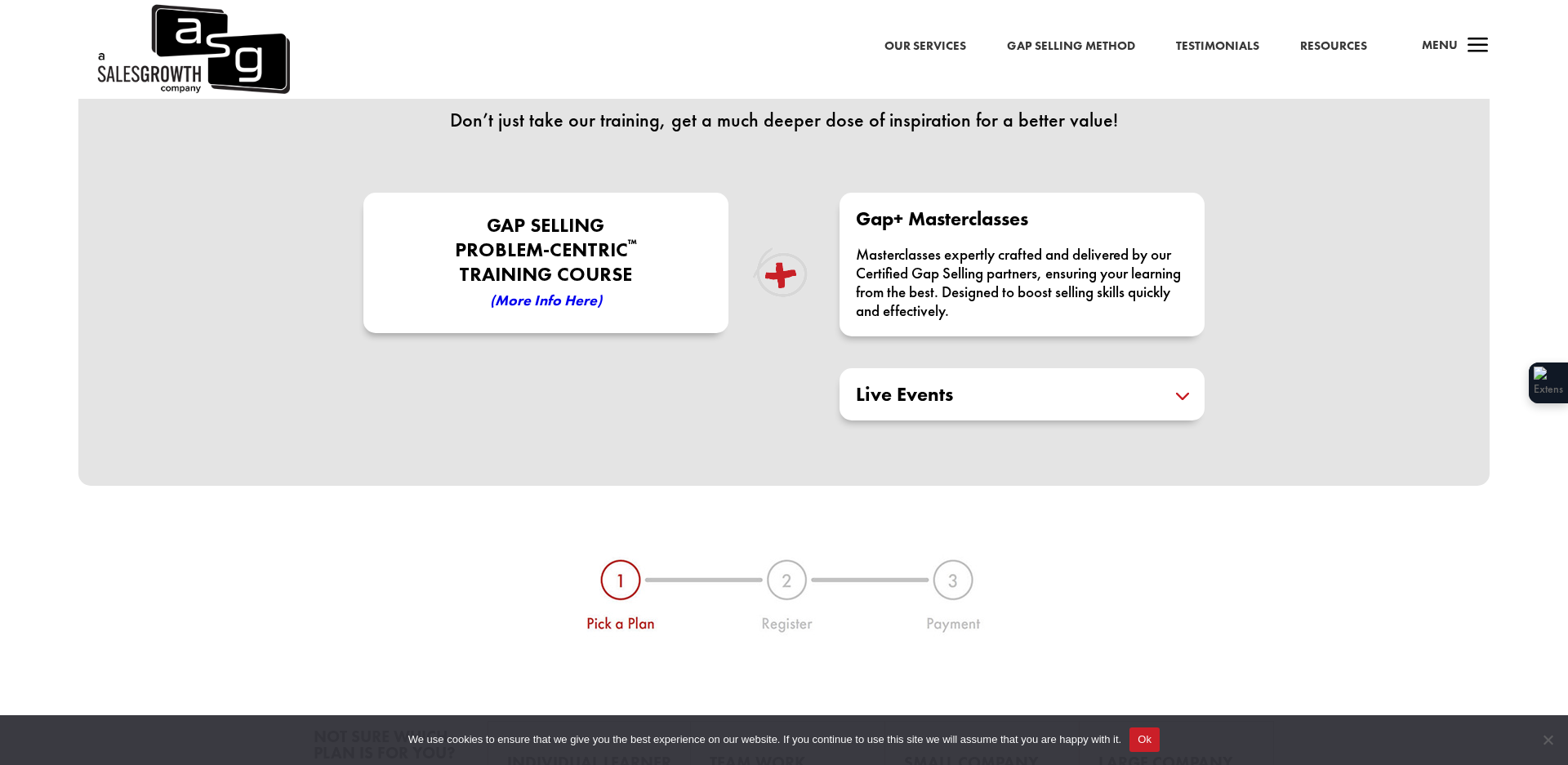
click at [971, 399] on h5 "Live Events" at bounding box center [1021, 394] width 333 height 20
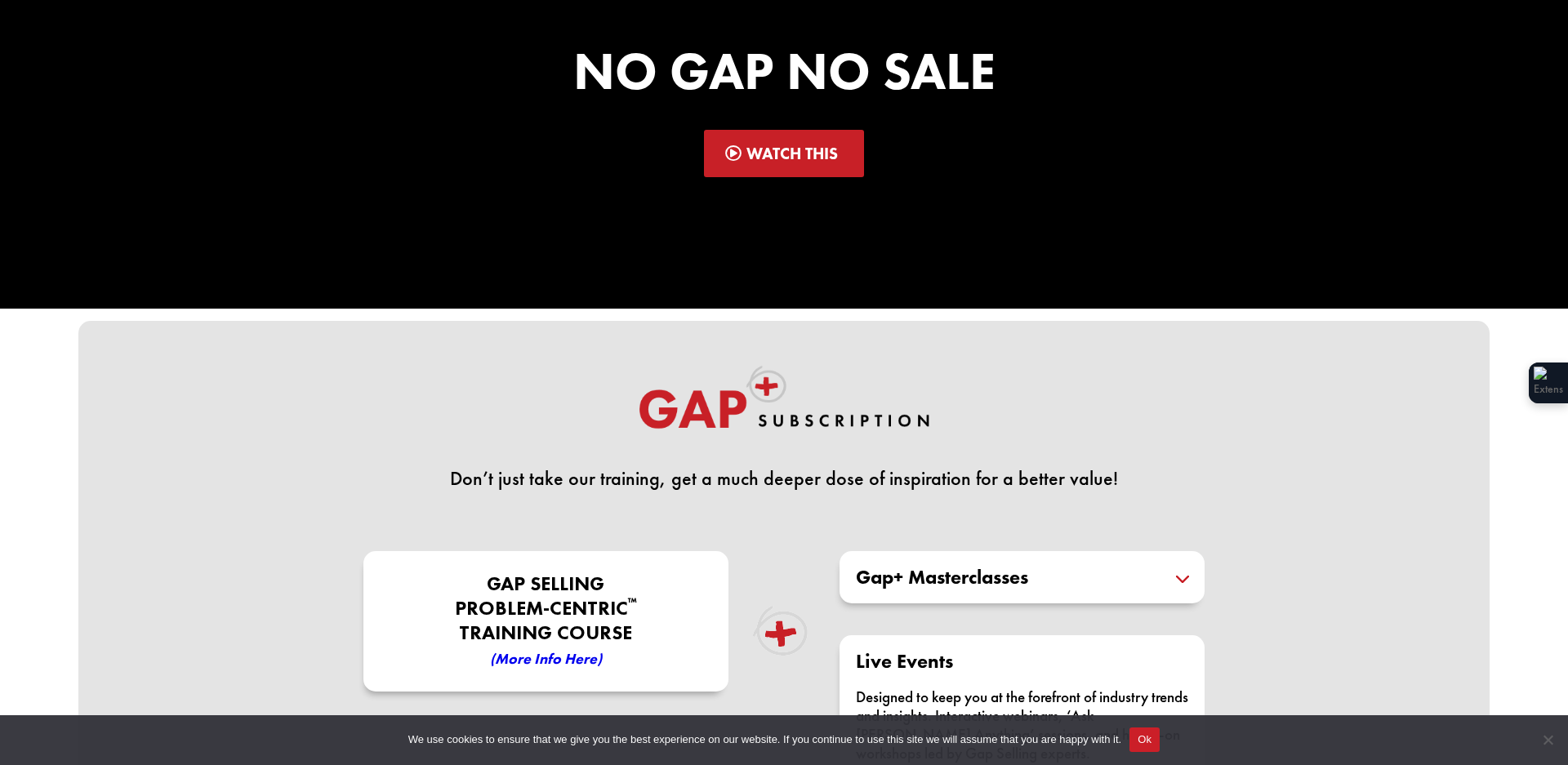
scroll to position [0, 0]
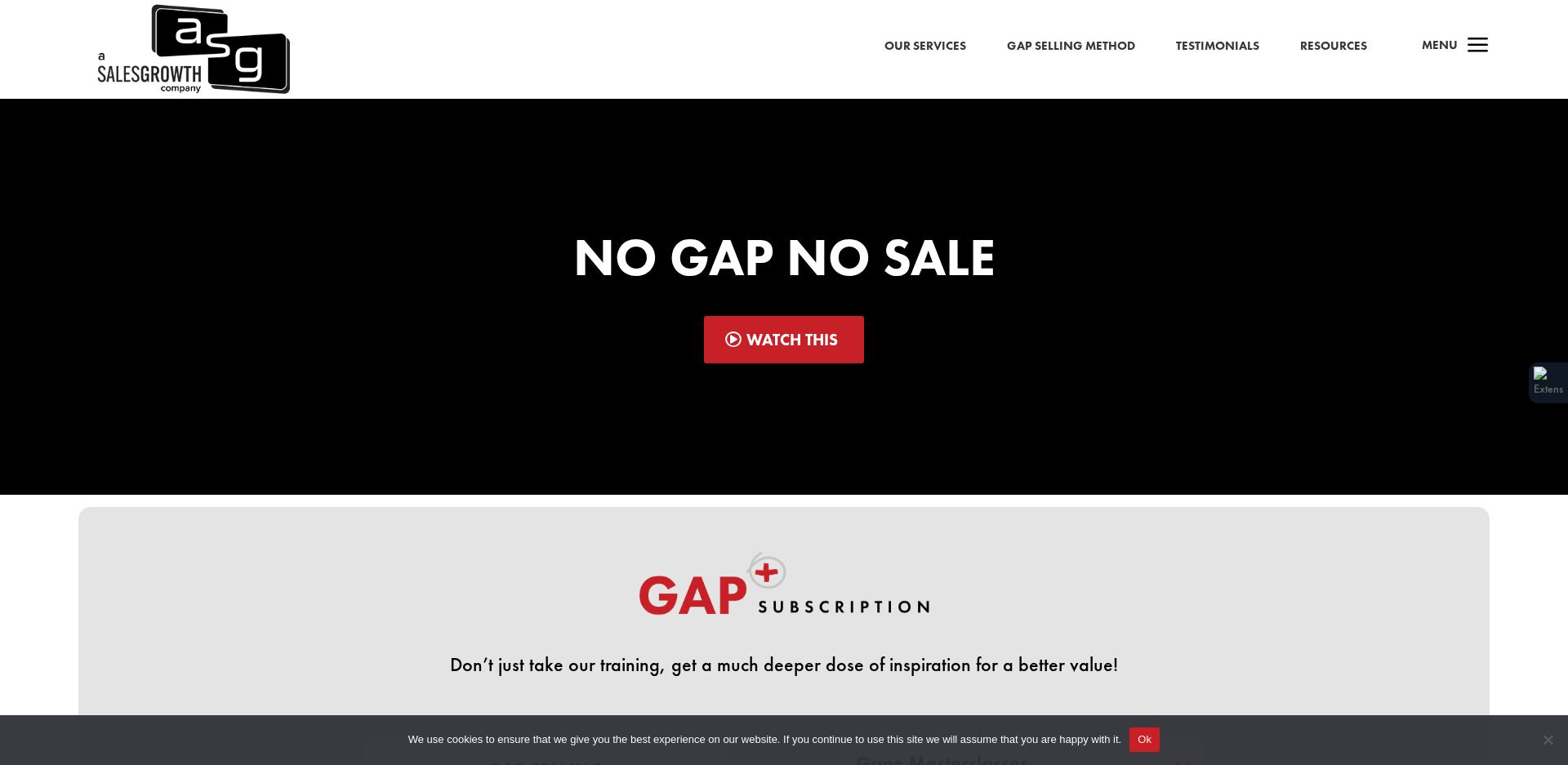
click at [1473, 50] on span "a" at bounding box center [1478, 46] width 32 height 32
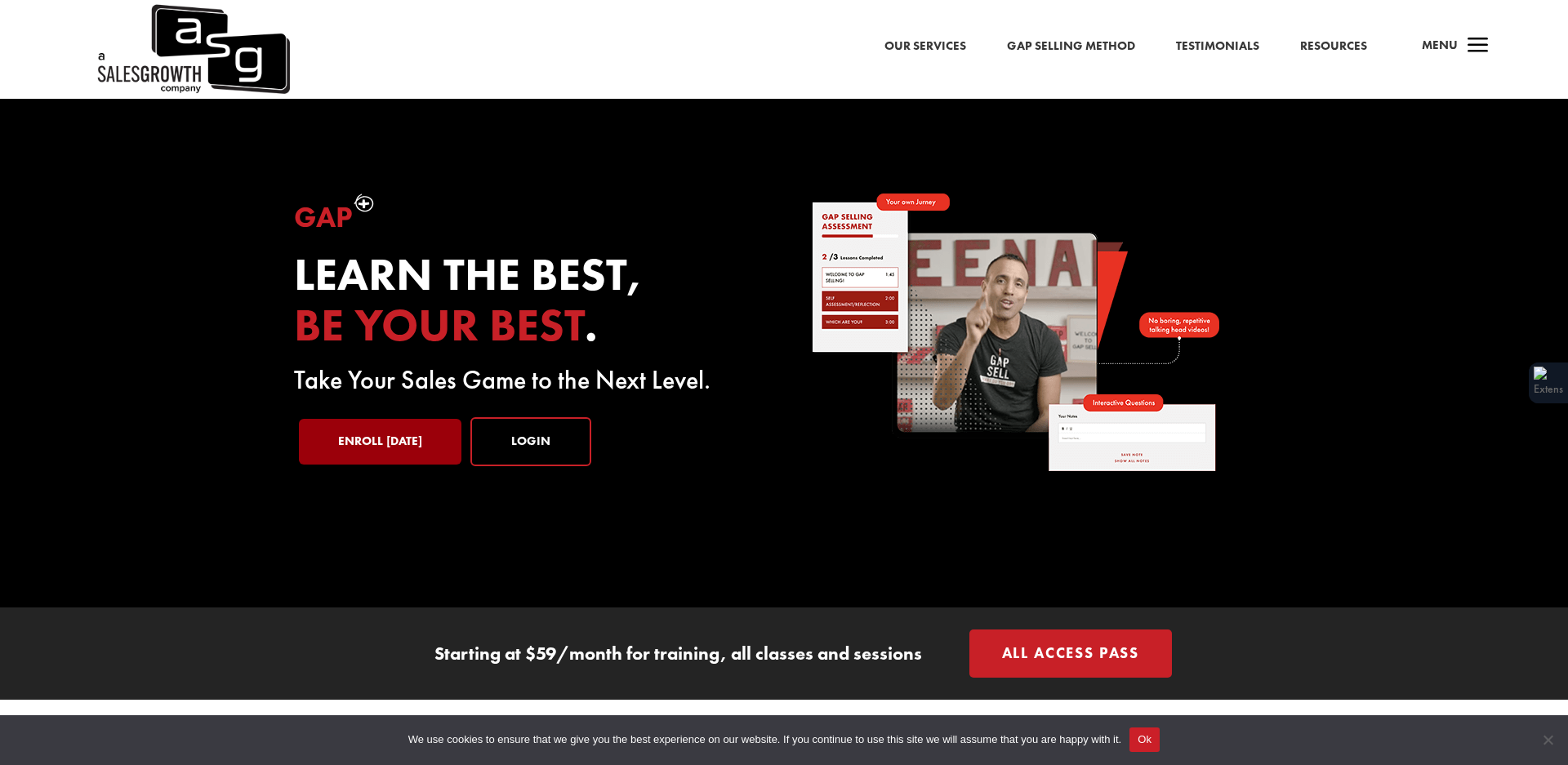
click at [364, 441] on link "Enroll Today" at bounding box center [379, 442] width 162 height 46
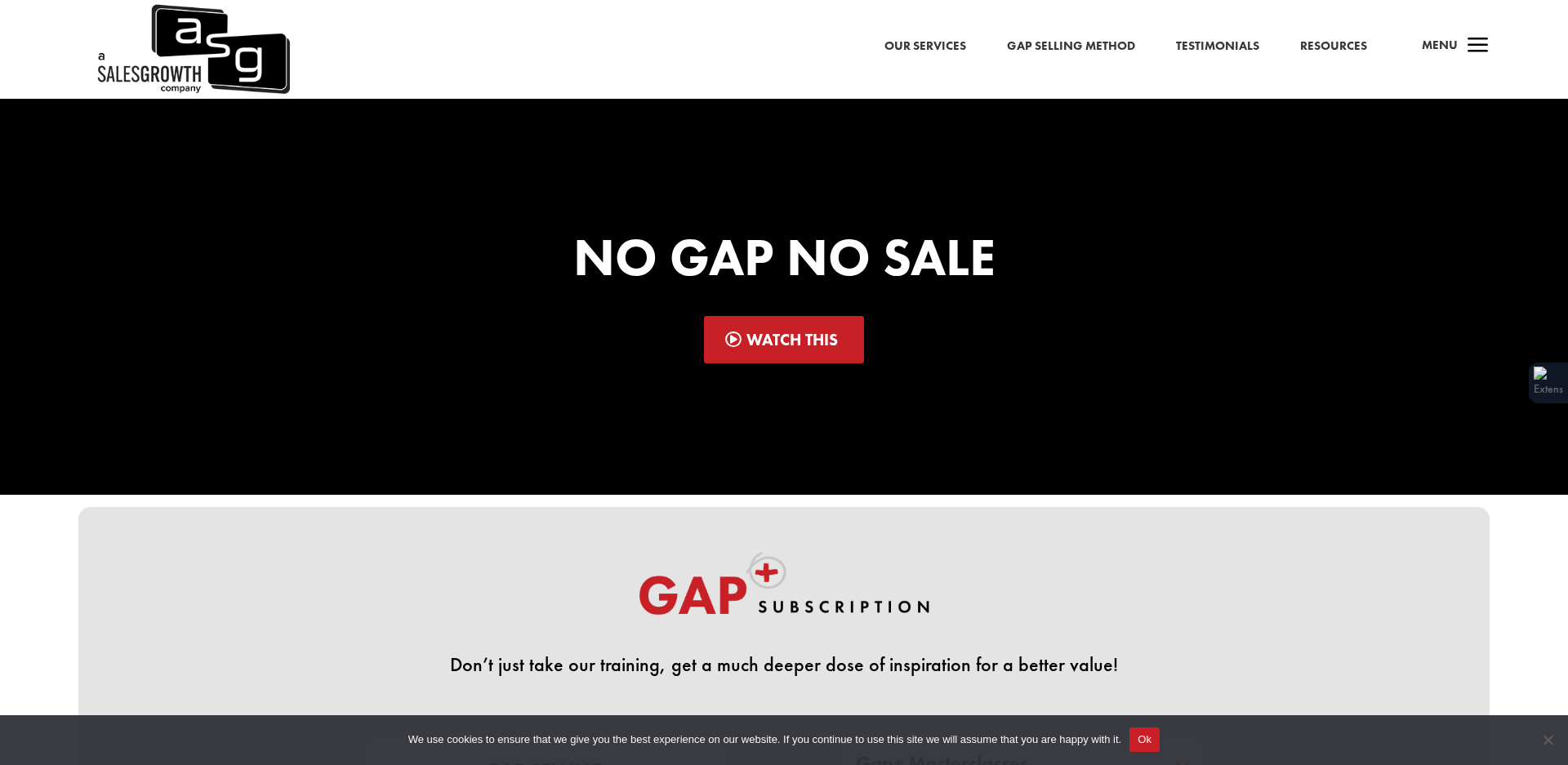
click at [940, 46] on link "Our Services" at bounding box center [925, 46] width 81 height 21
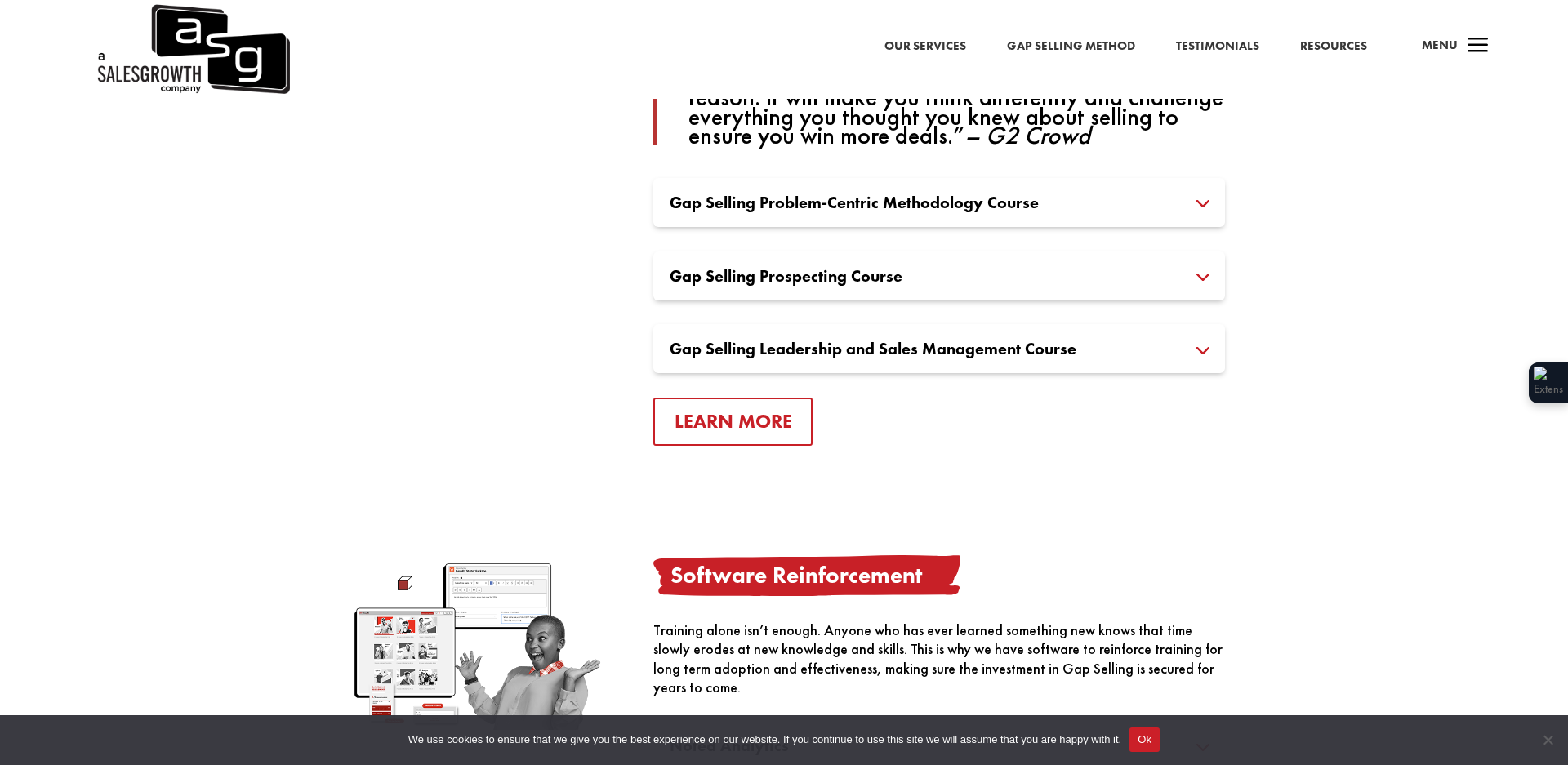
scroll to position [1305, 0]
click at [820, 204] on h3 "Gap Selling Problem-Centric Methodology Course" at bounding box center [939, 204] width 539 height 16
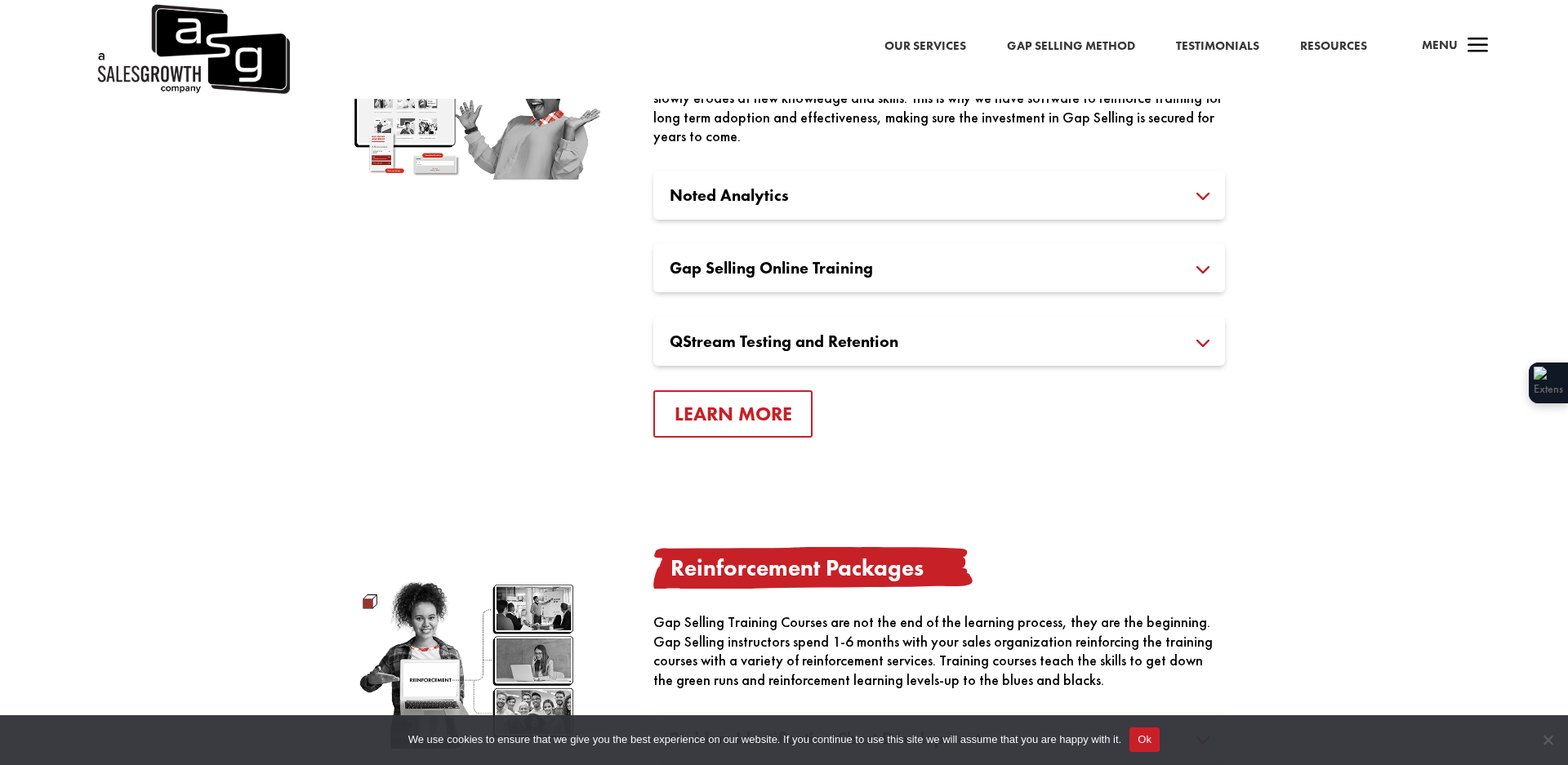
scroll to position [1973, 0]
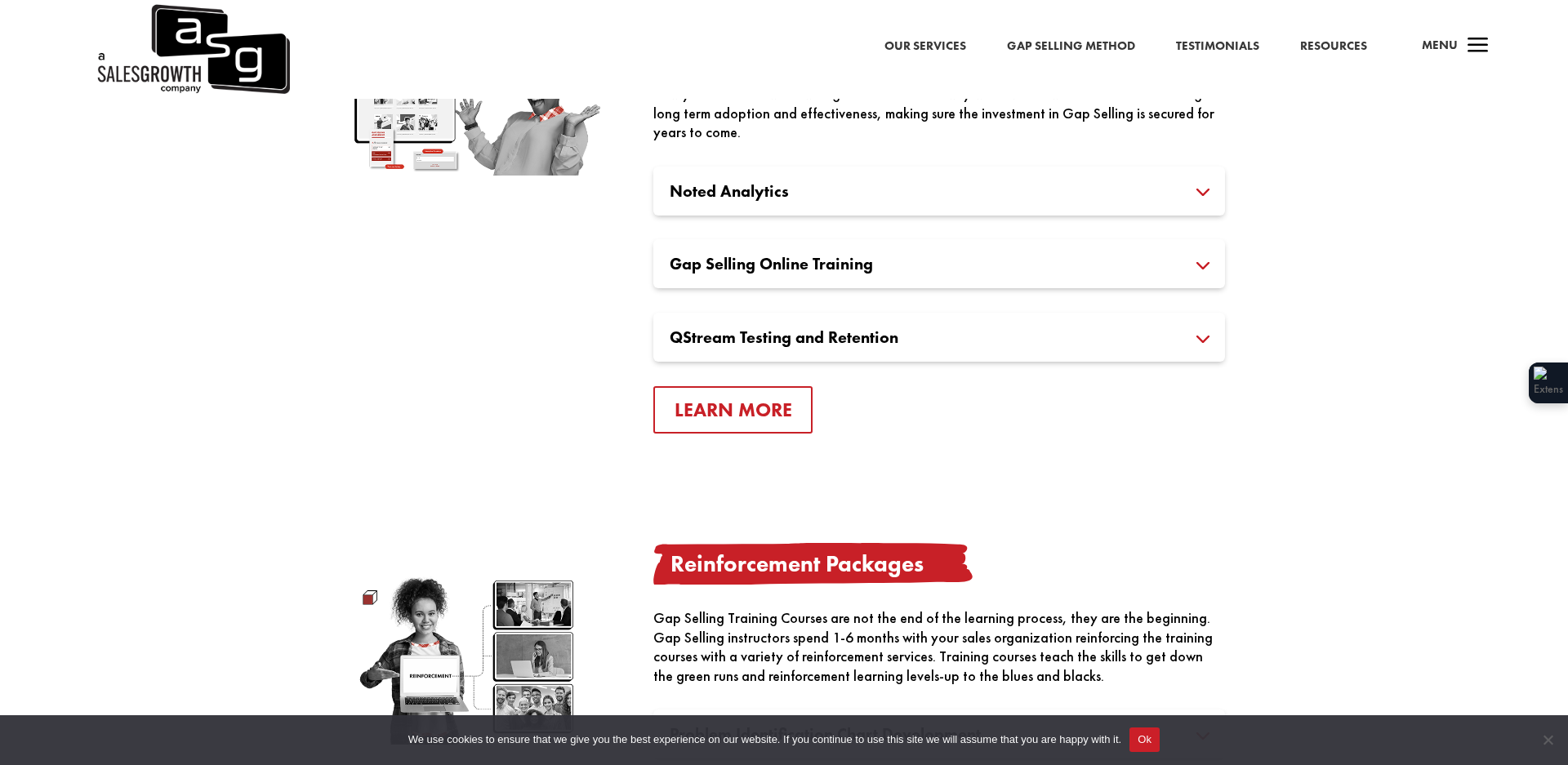
click at [824, 257] on h3 "Gap Selling Online Training" at bounding box center [939, 264] width 539 height 16
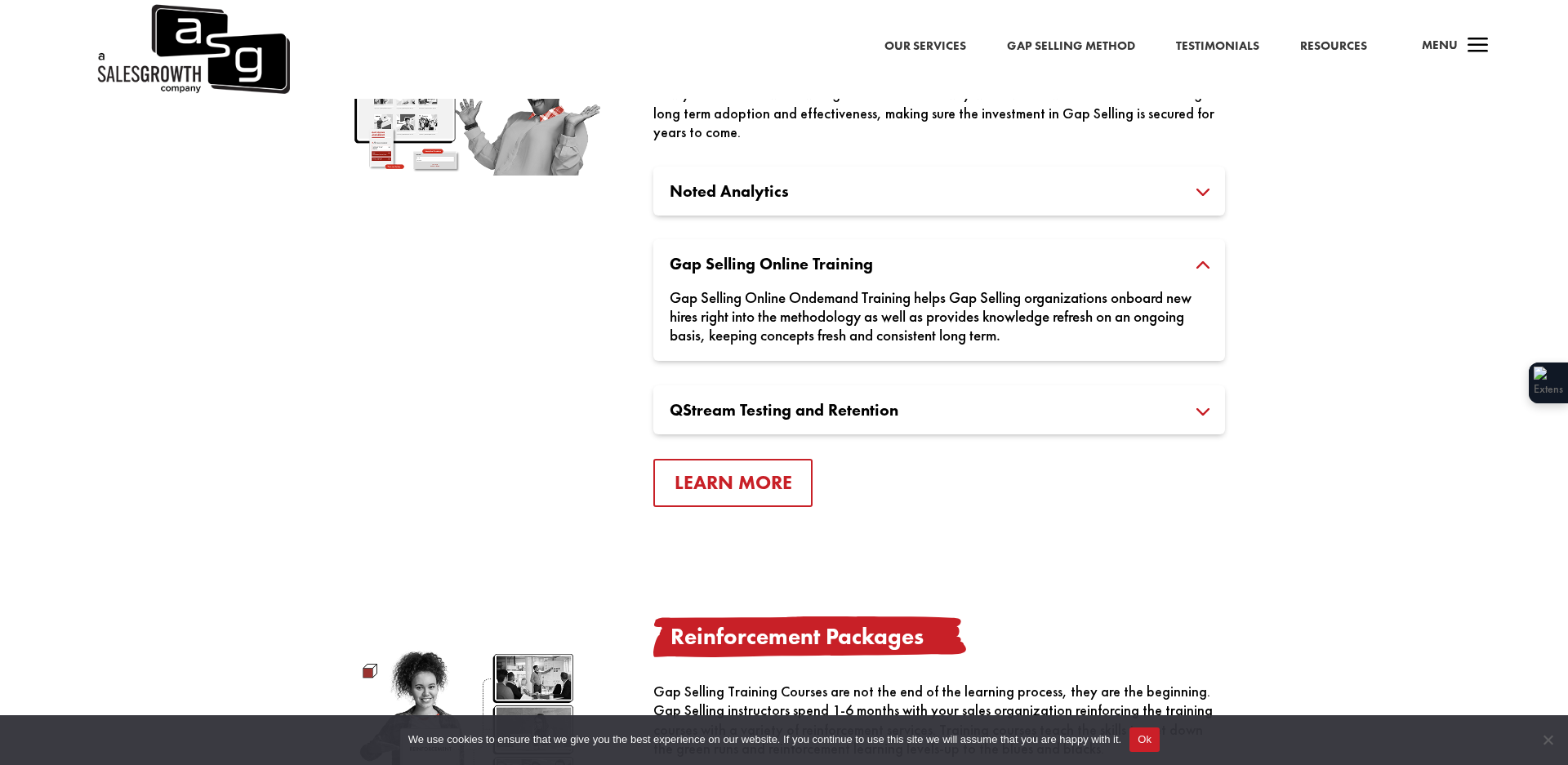
click at [820, 337] on div "Gap Selling Online Ondemand Training helps Gap Selling organizations onboard ne…" at bounding box center [939, 308] width 539 height 73
click at [801, 284] on div "Gap Selling Online Ondemand Training helps Gap Selling organizations onboard ne…" at bounding box center [939, 308] width 539 height 73
click at [1064, 44] on link "Gap Selling Method" at bounding box center [1071, 46] width 128 height 21
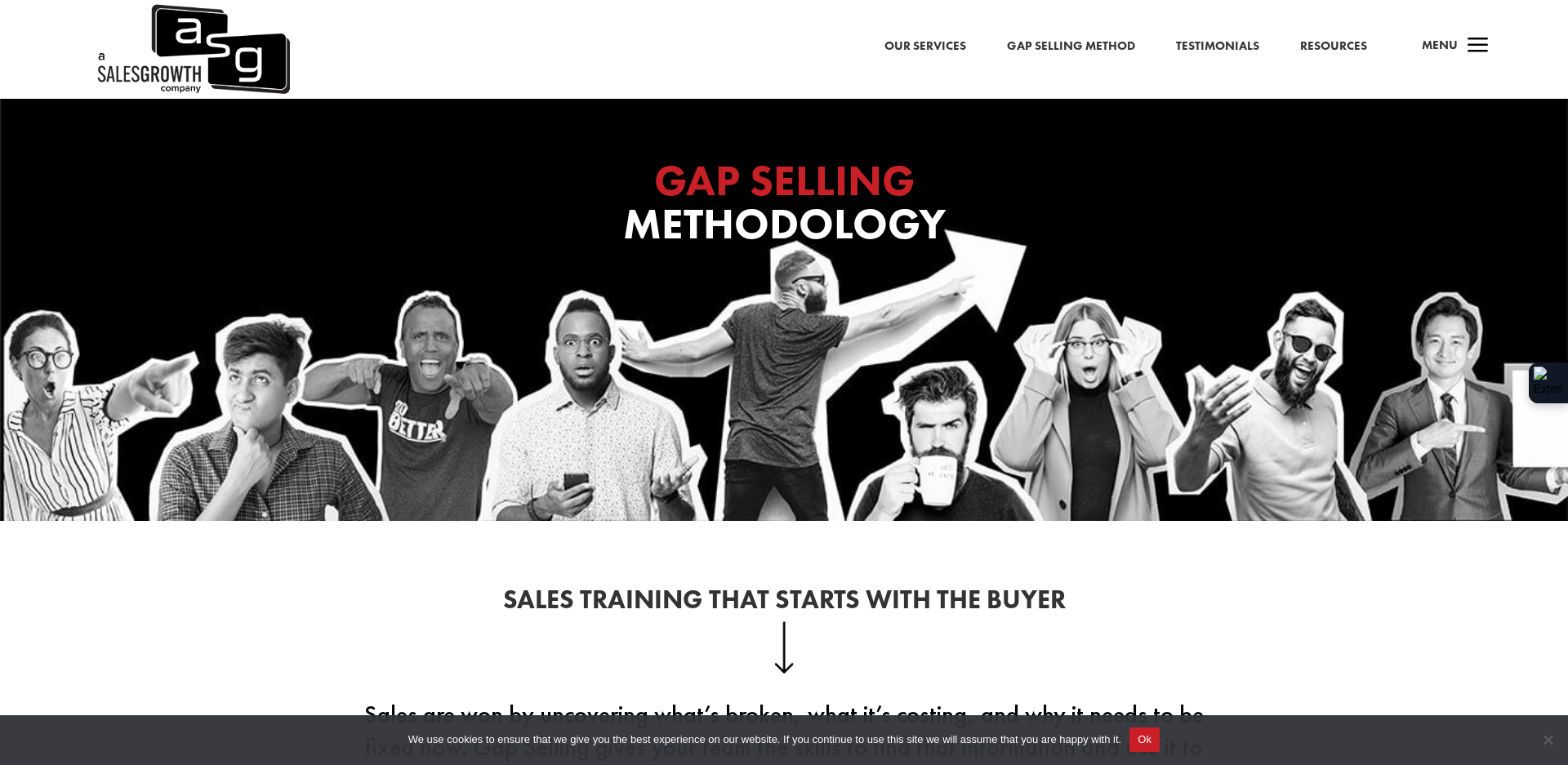
click at [1328, 45] on link "Resources" at bounding box center [1333, 46] width 67 height 21
click at [1335, 46] on link "Resources" at bounding box center [1333, 46] width 67 height 21
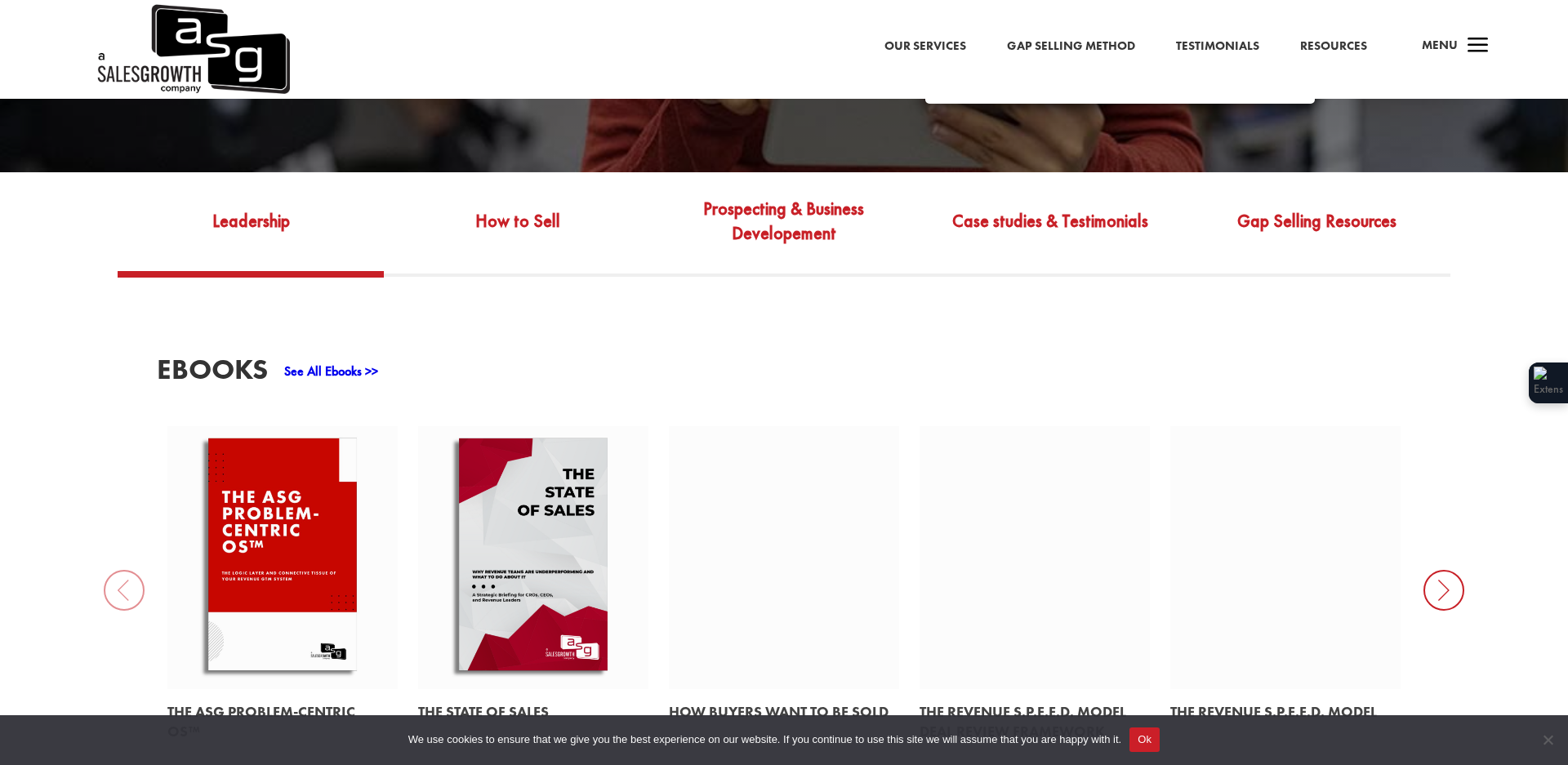
scroll to position [670, 0]
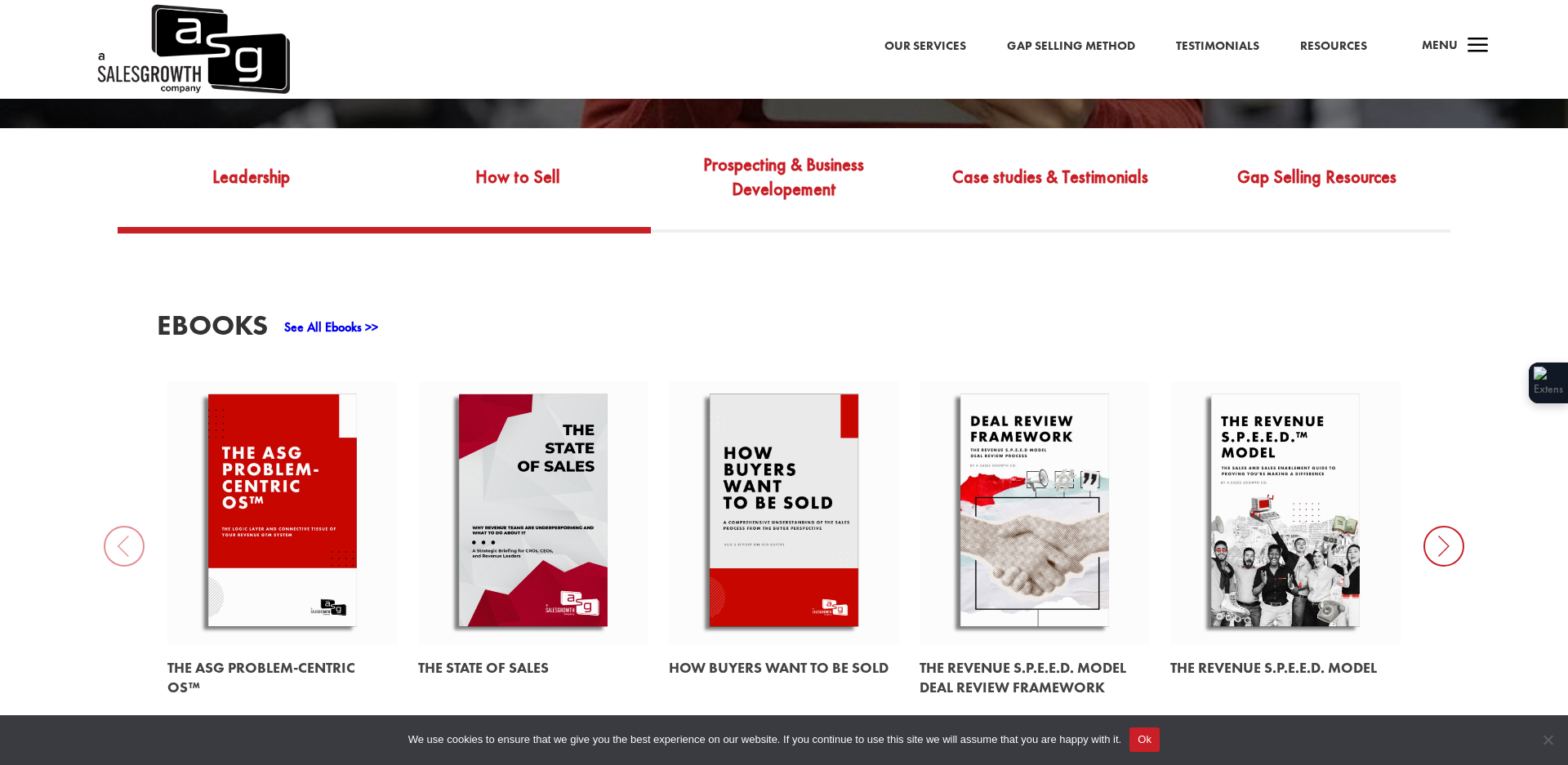
click at [525, 167] on link "How to Sell" at bounding box center [516, 189] width 266 height 77
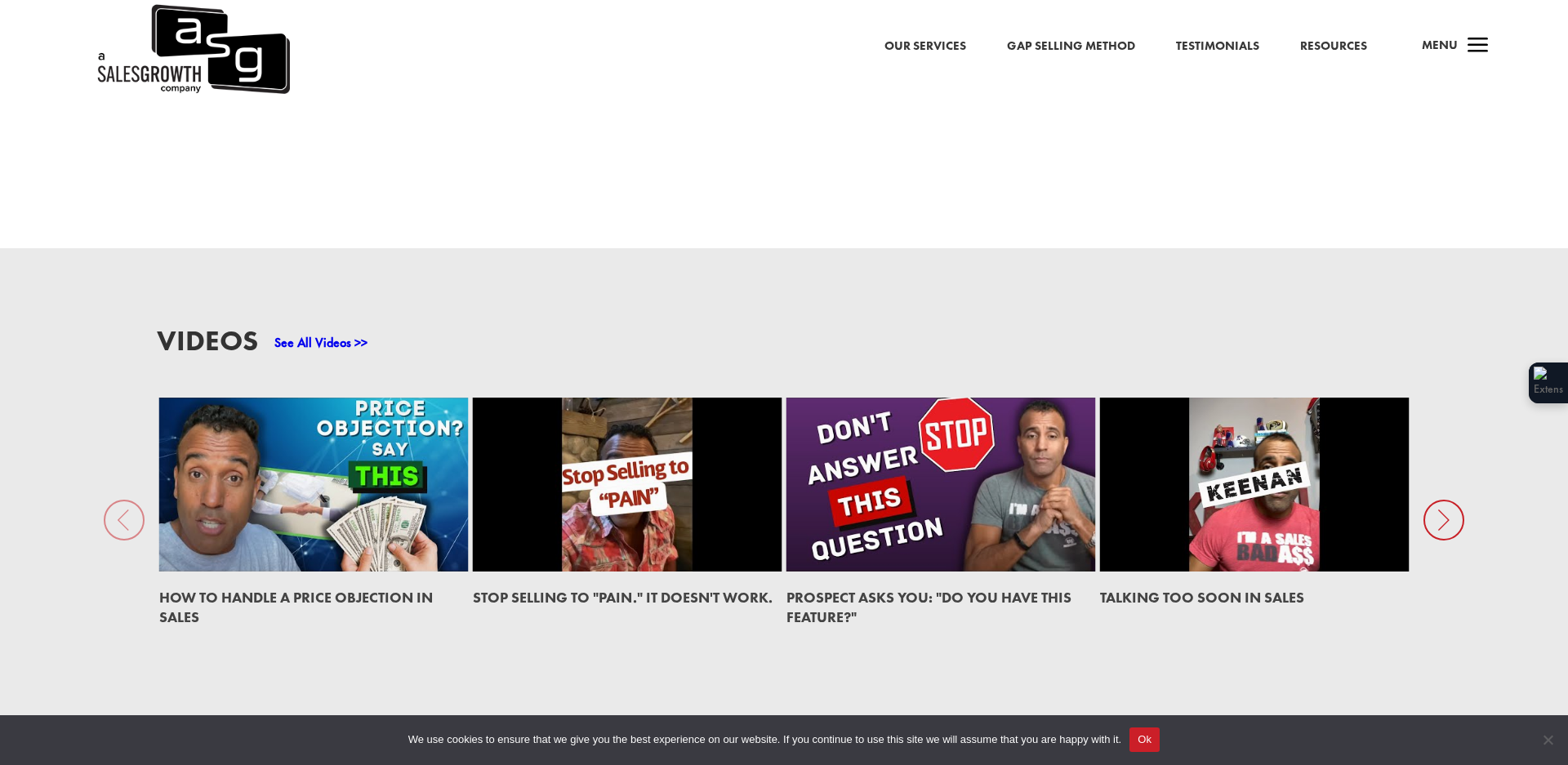
scroll to position [2566, 0]
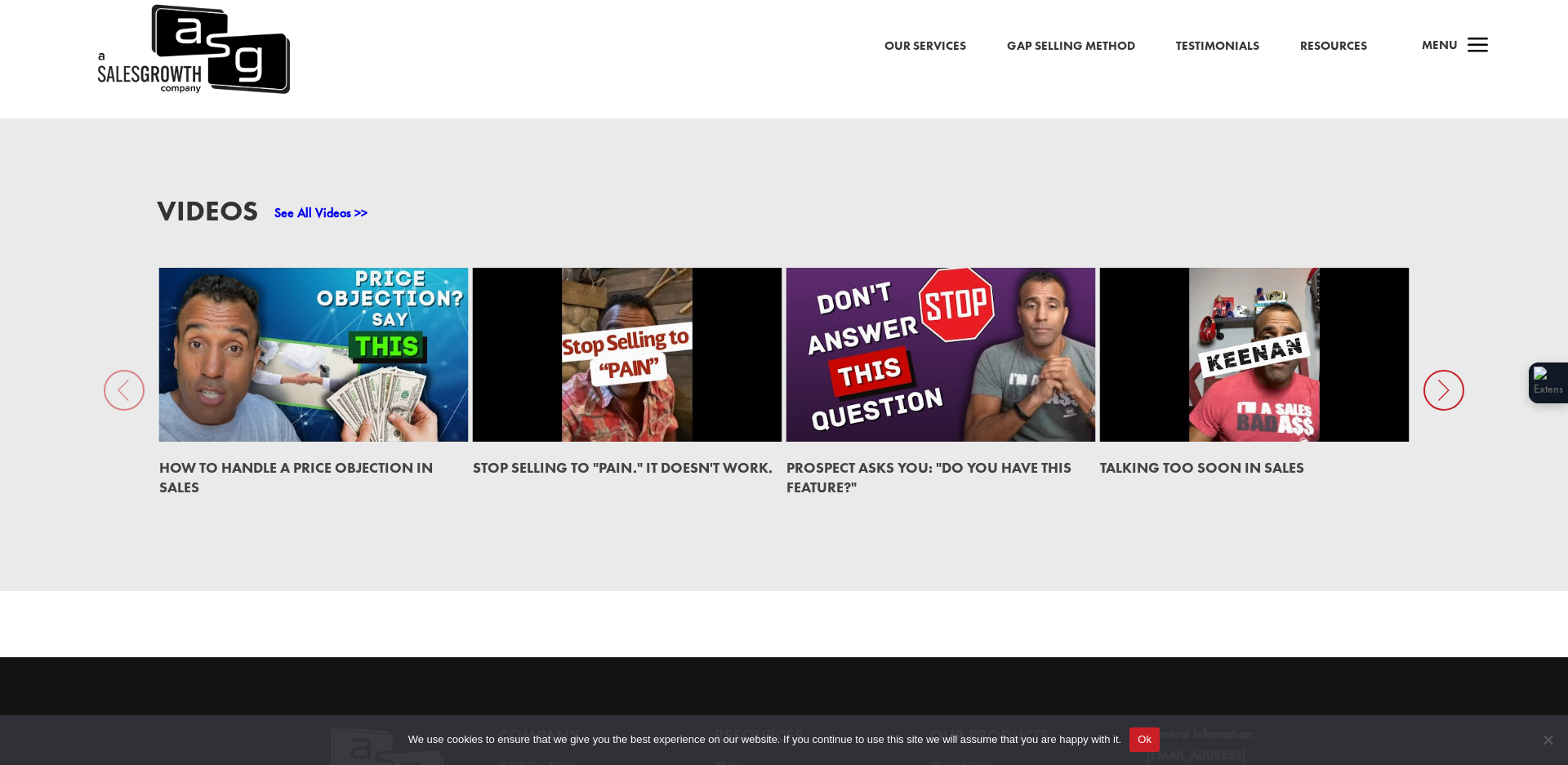
click at [593, 385] on link at bounding box center [627, 355] width 310 height 174
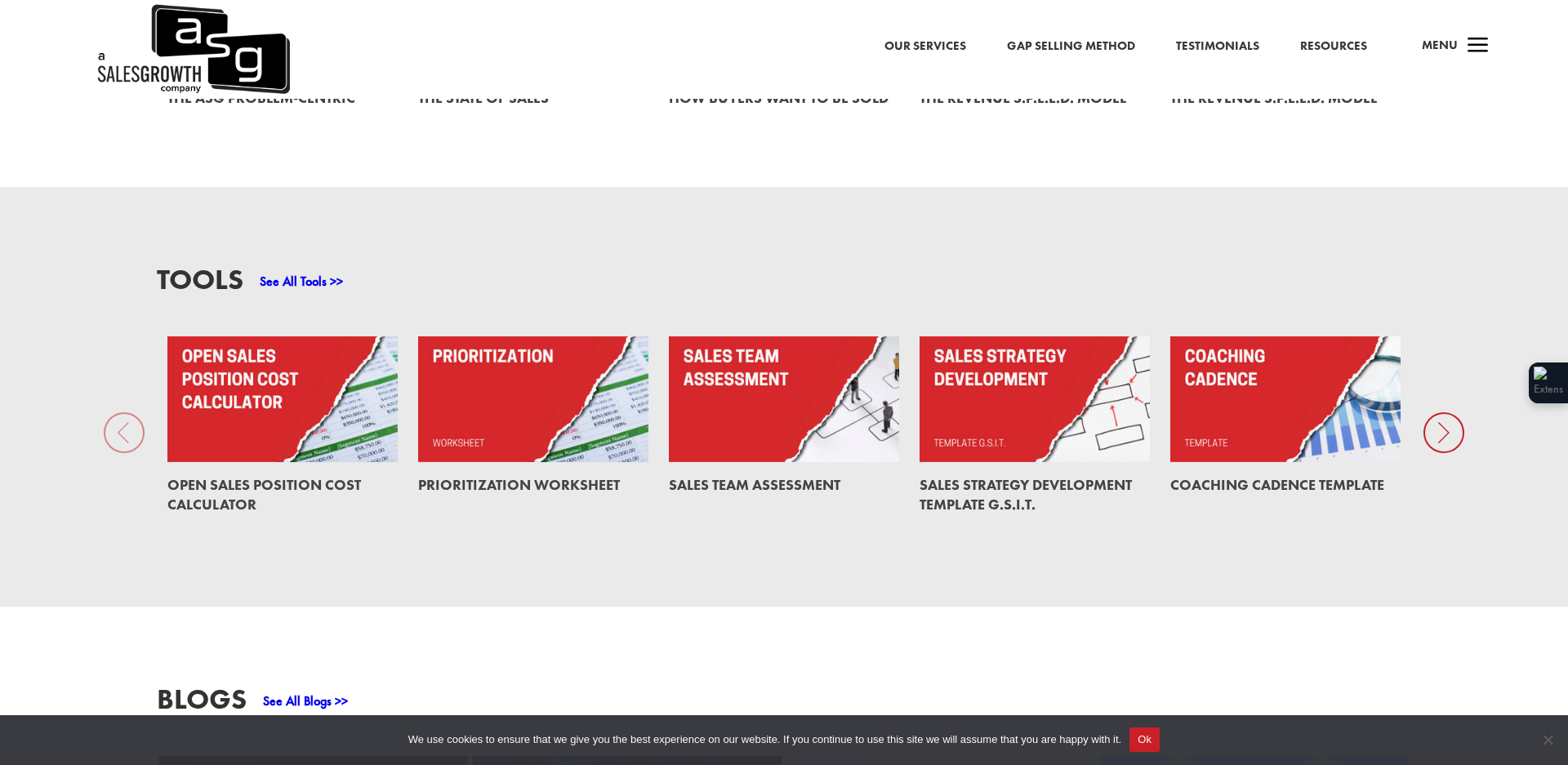
scroll to position [1220, 0]
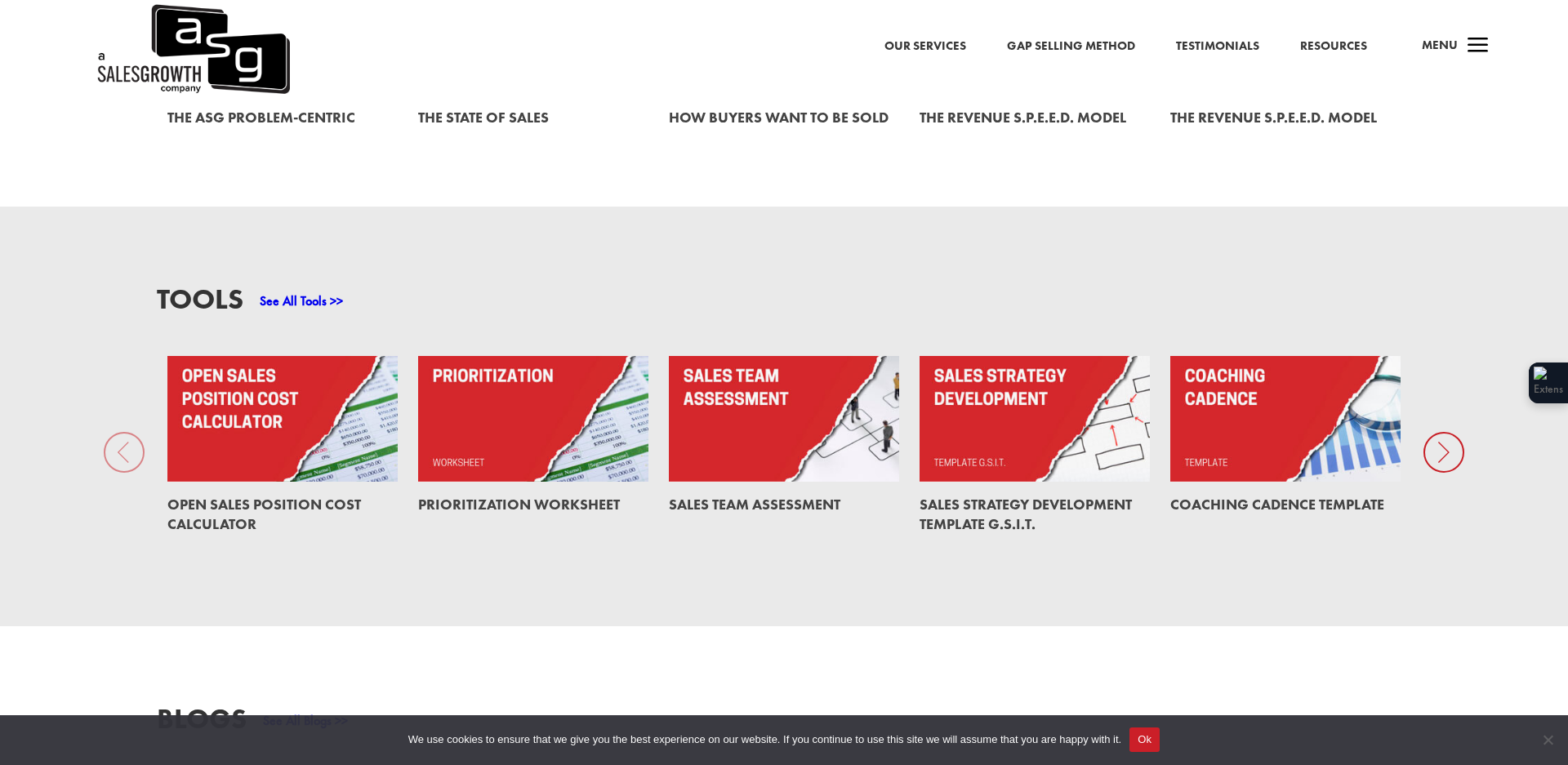
click at [1475, 50] on span "a" at bounding box center [1478, 46] width 32 height 32
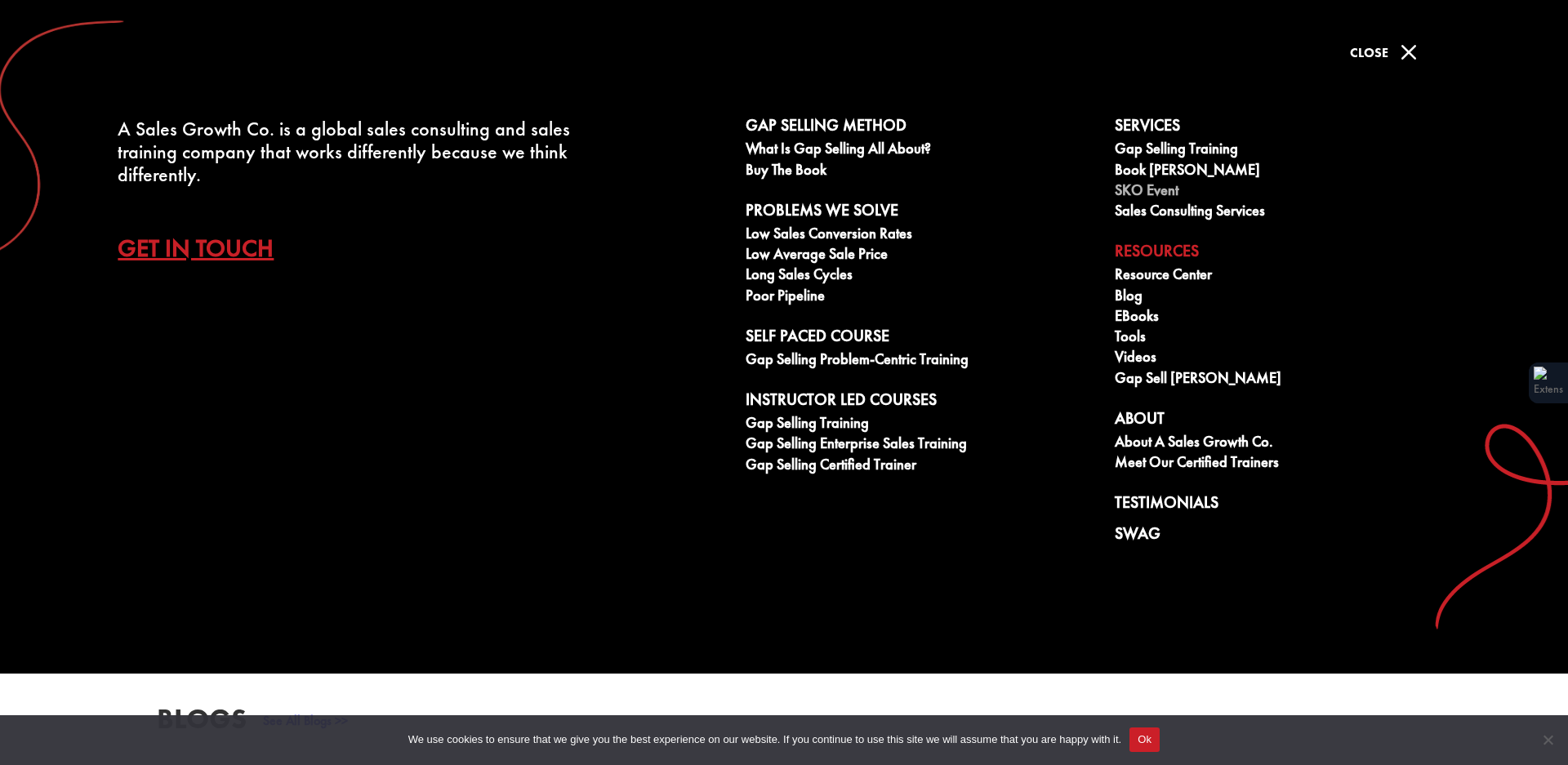
click at [1137, 191] on link "SKO Event" at bounding box center [1289, 192] width 351 height 21
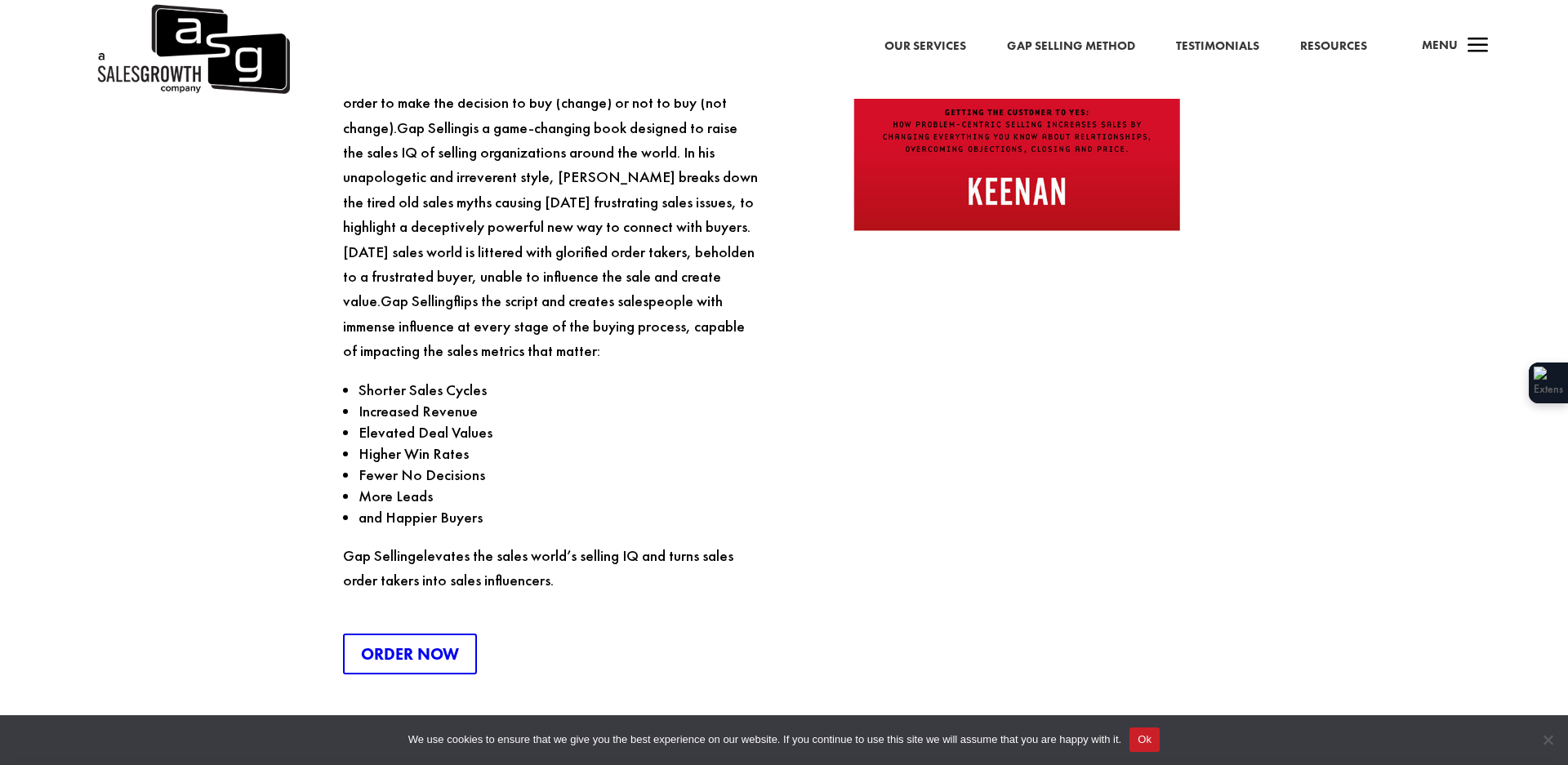
scroll to position [1939, 0]
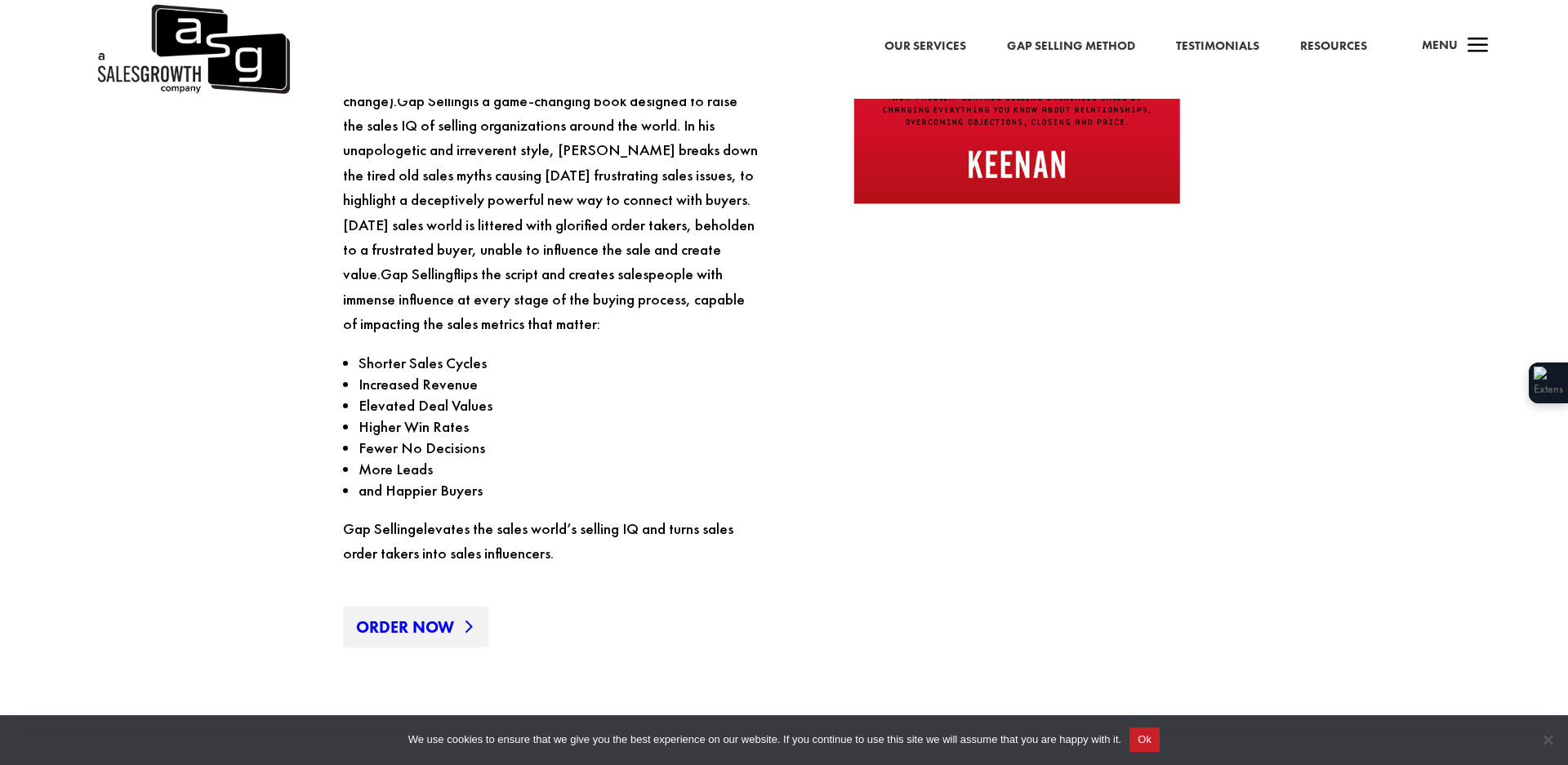
click at [440, 607] on link "Order Now" at bounding box center [415, 627] width 145 height 41
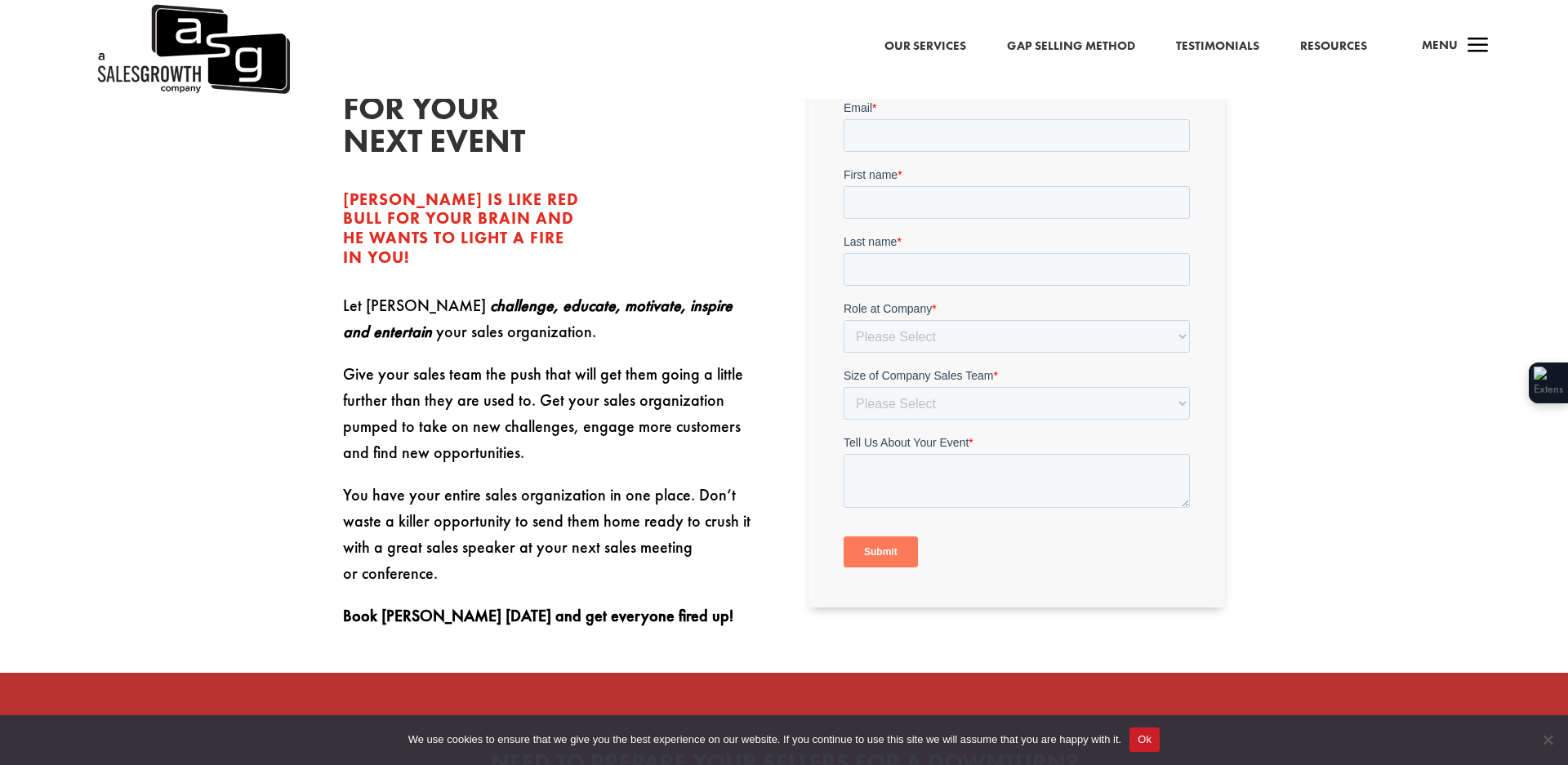
scroll to position [611, 0]
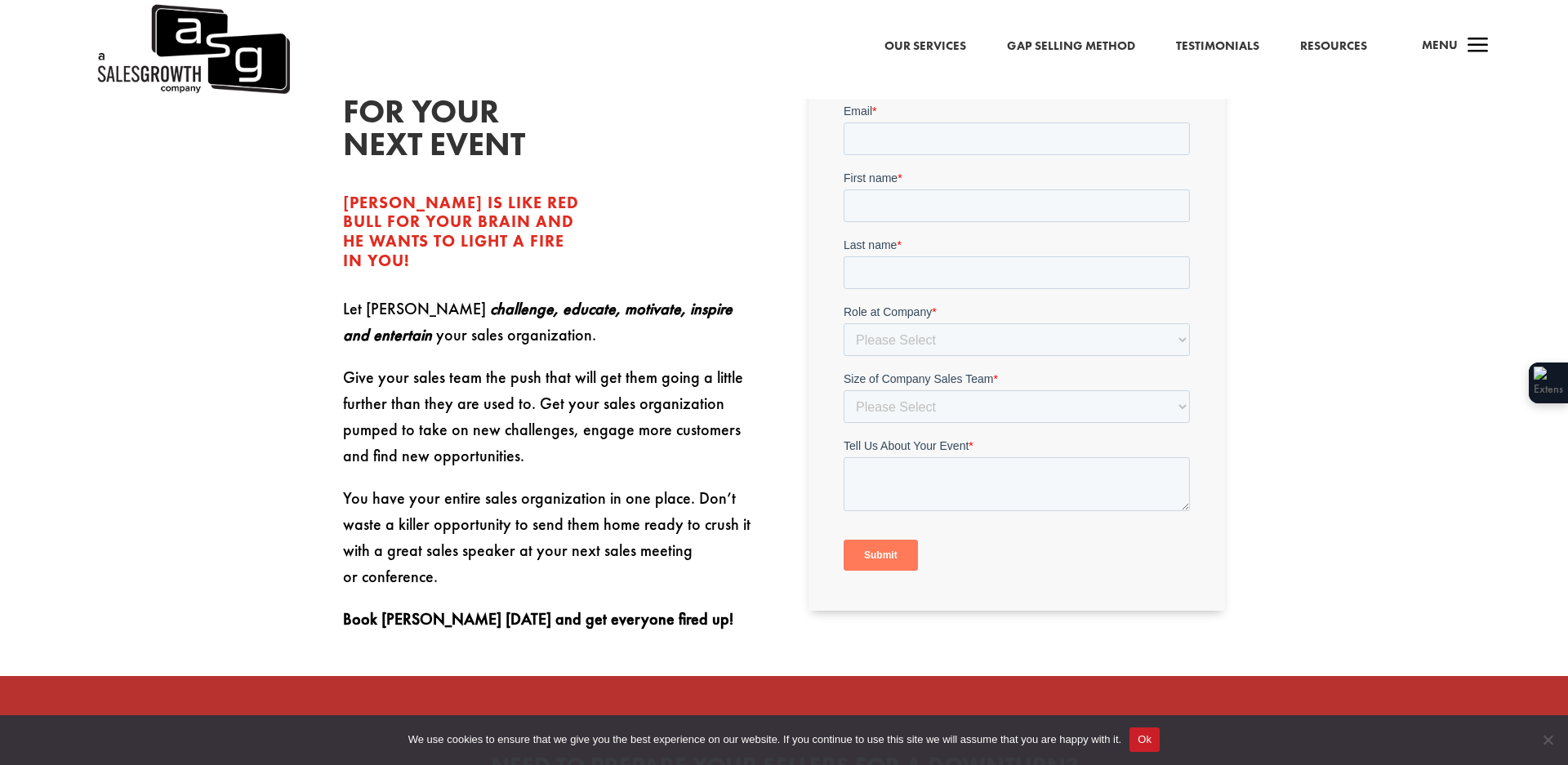
click at [906, 45] on link "Our Services" at bounding box center [925, 46] width 81 height 21
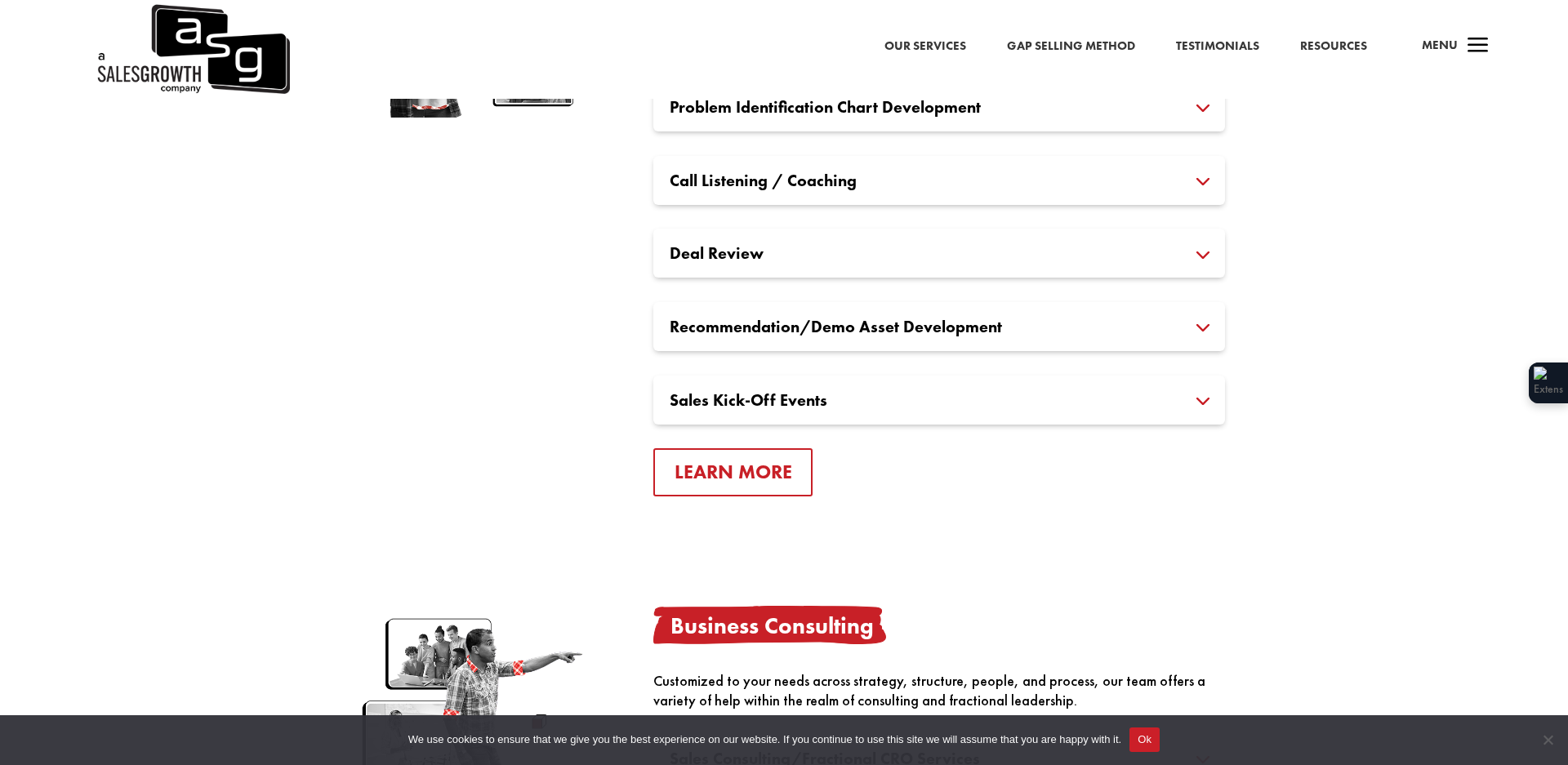
scroll to position [2353, 0]
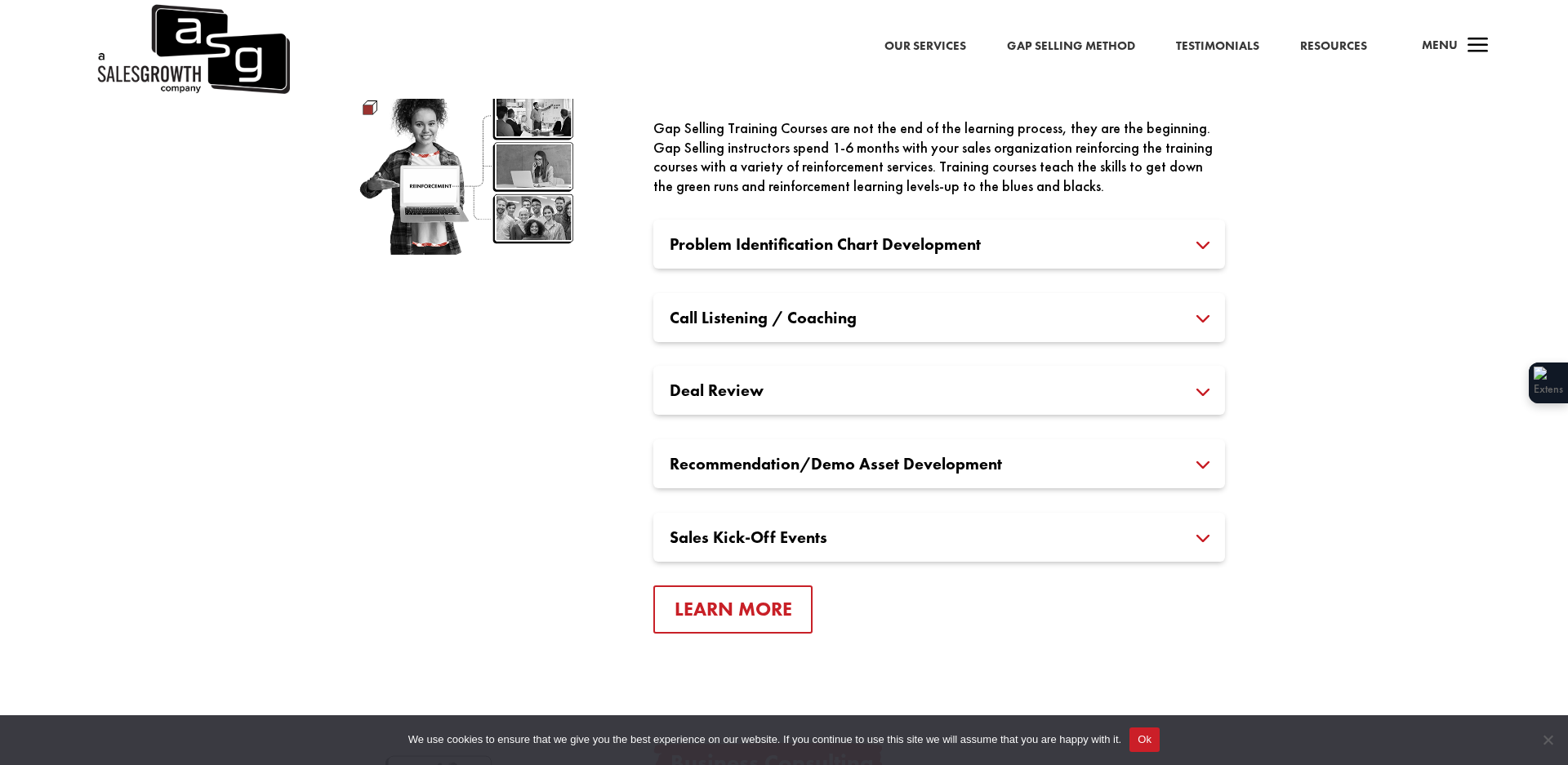
click at [759, 252] on h3 "Problem Identification Chart Development" at bounding box center [939, 244] width 539 height 16
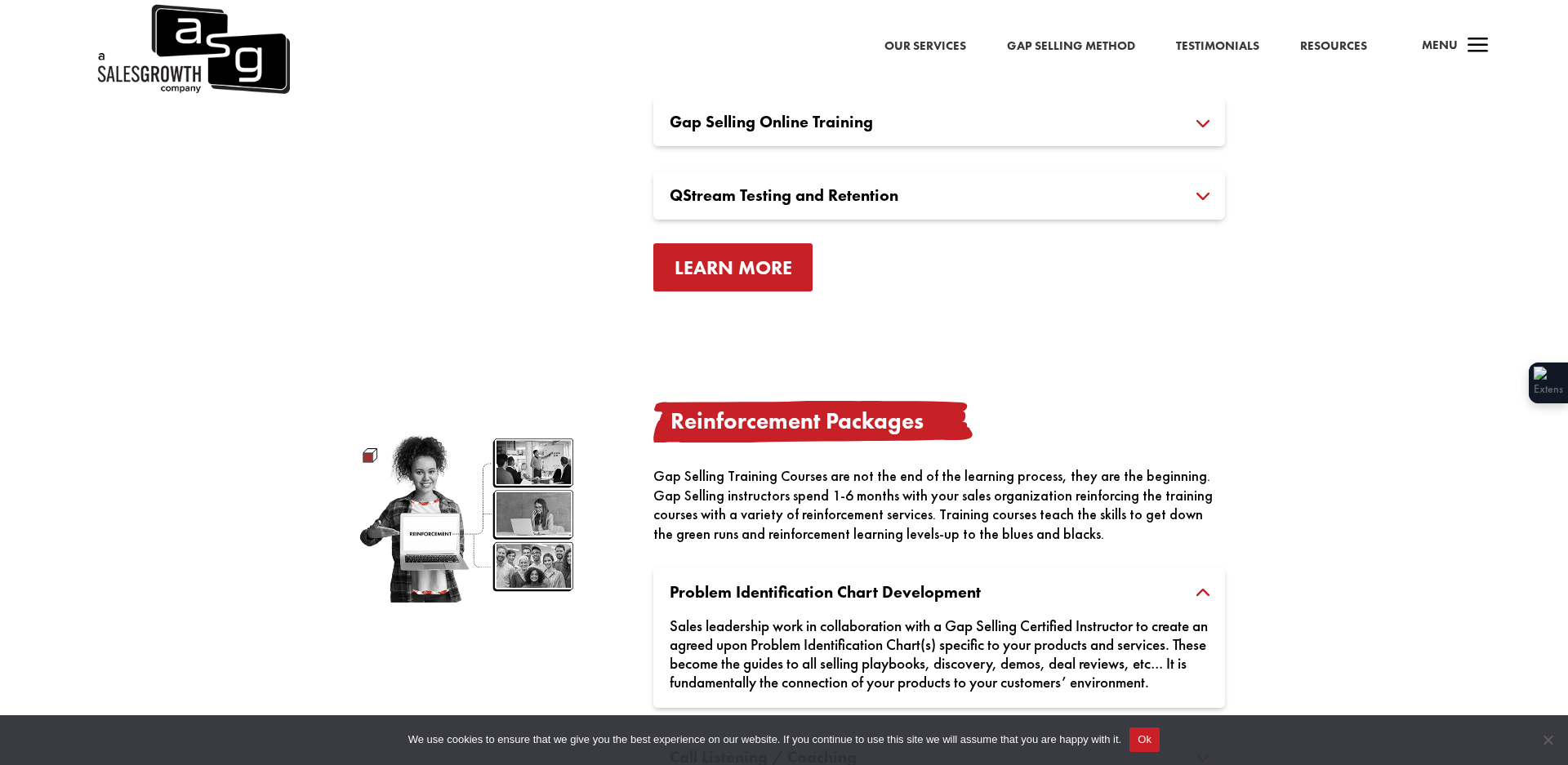
scroll to position [2000, 0]
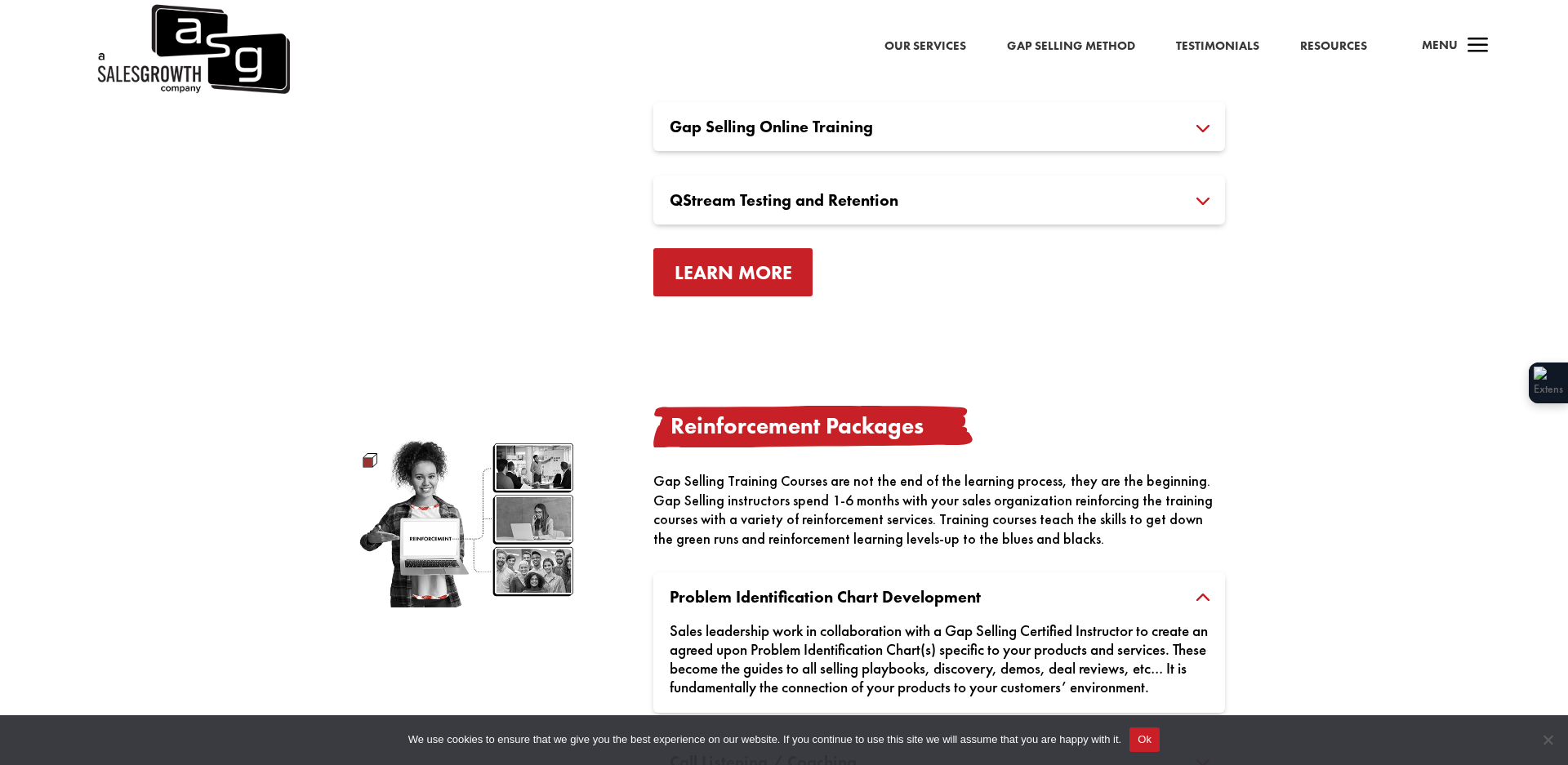
click at [759, 257] on link "Learn More" at bounding box center [732, 272] width 160 height 48
